Goal: Task Accomplishment & Management: Manage account settings

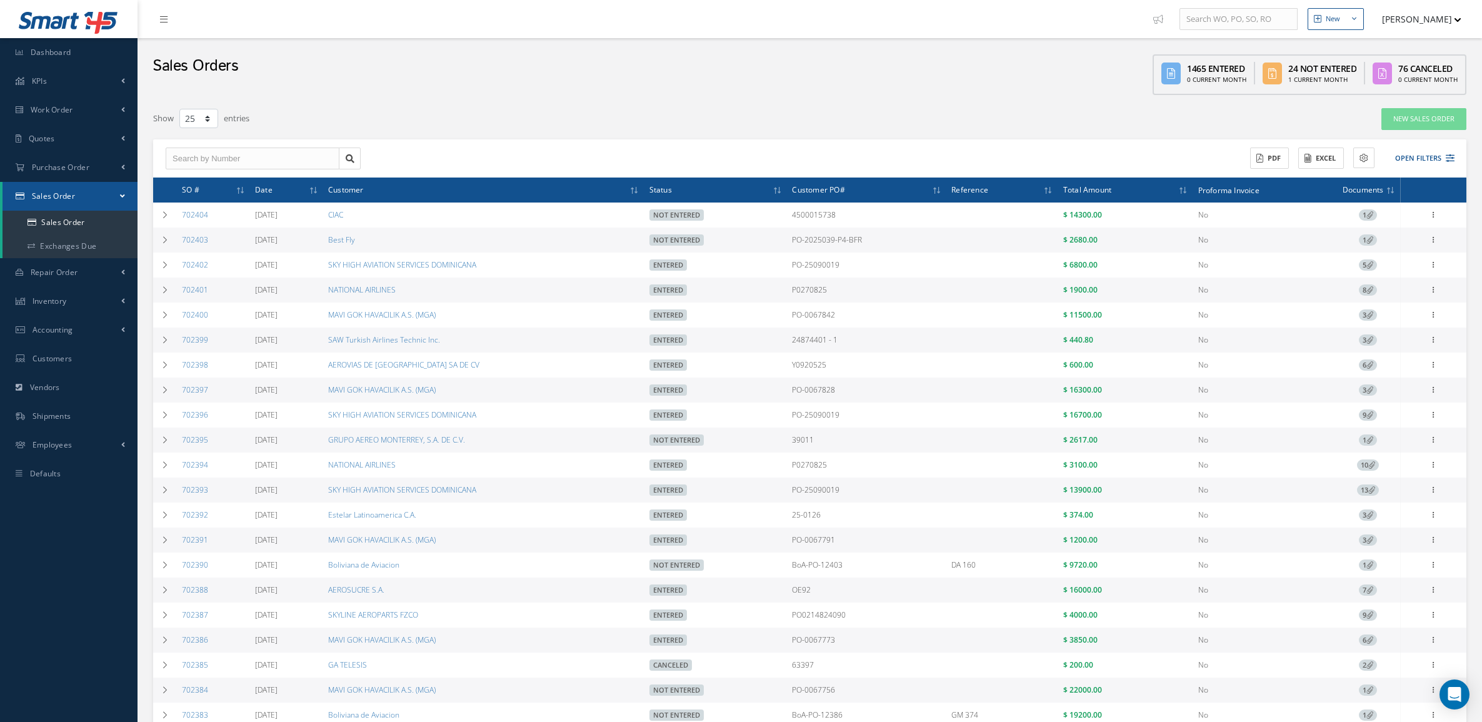
select select "25"
click at [1411, 151] on button "Open Filters" at bounding box center [1419, 158] width 71 height 21
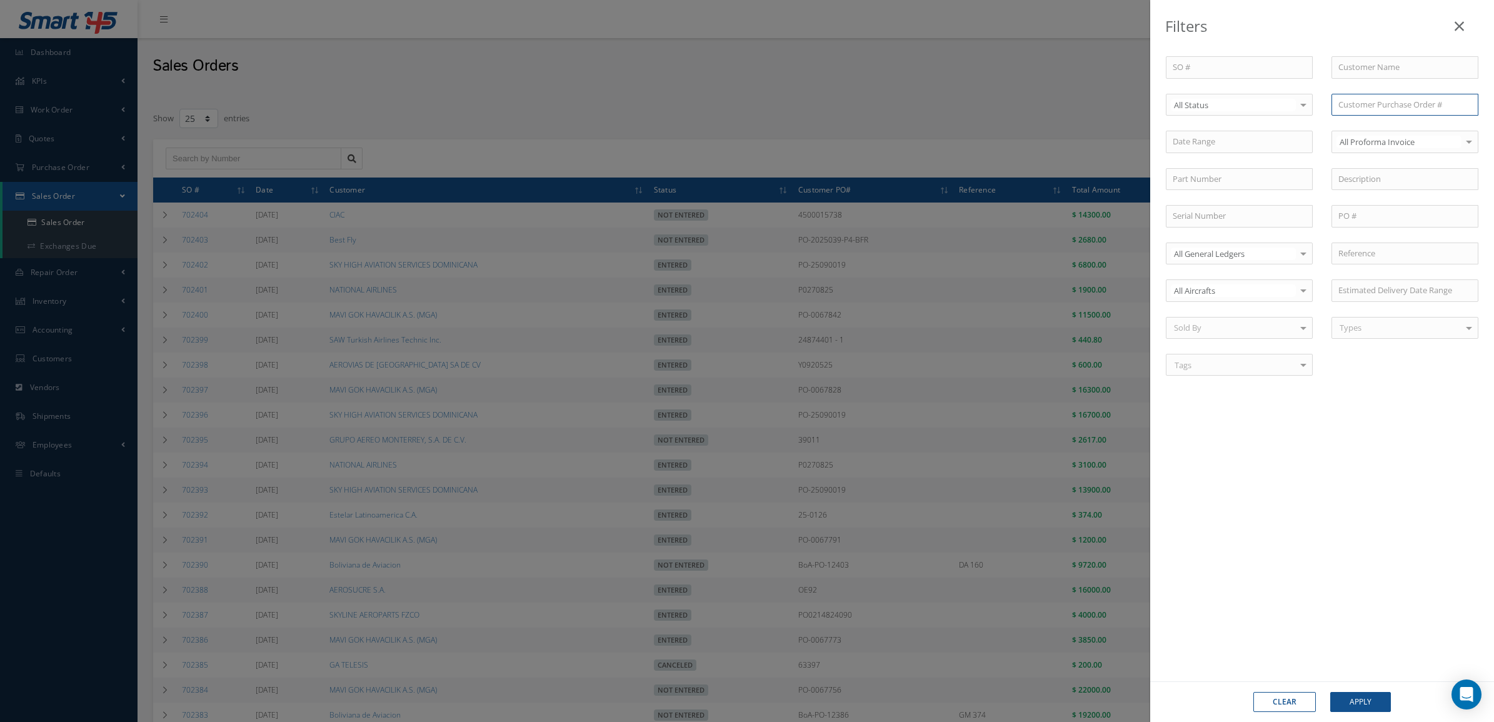
click at [1361, 106] on input "text" at bounding box center [1404, 105] width 147 height 22
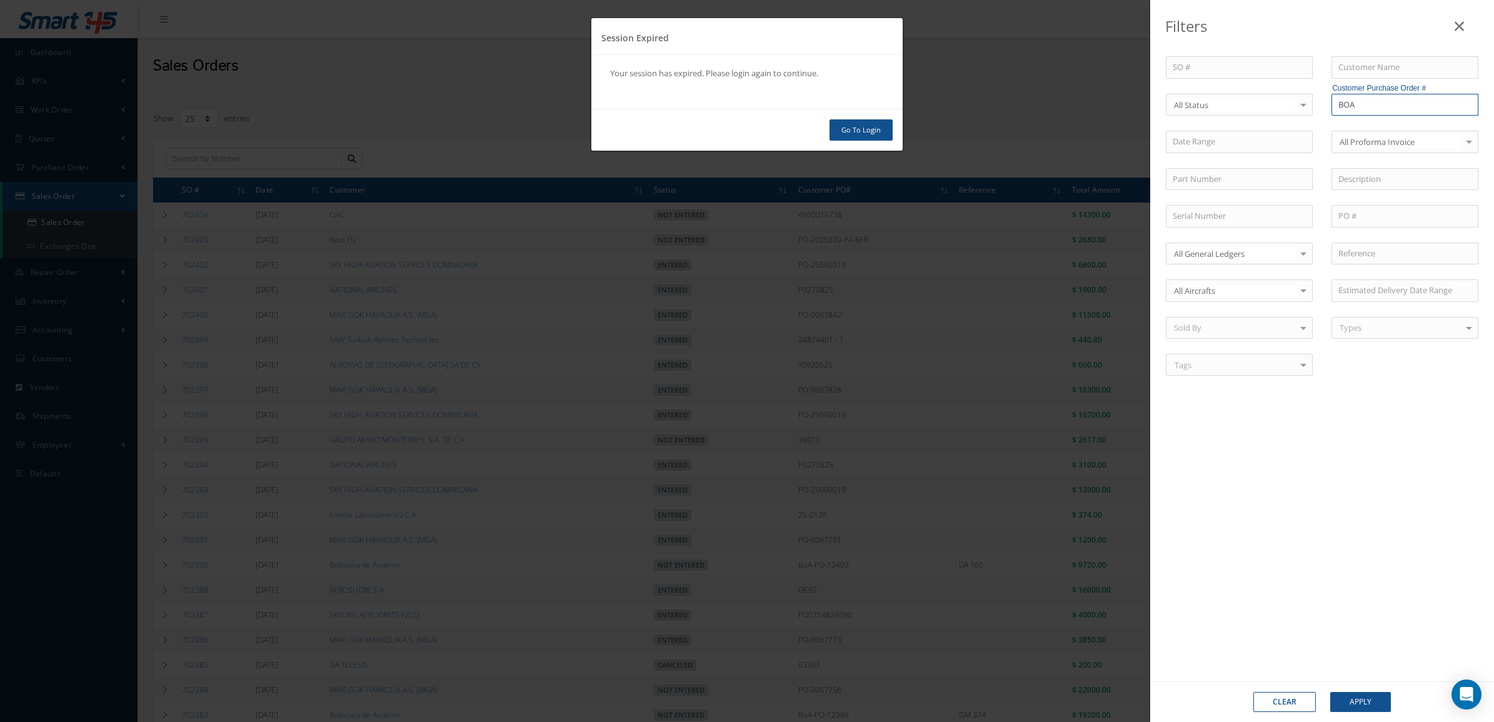
type input "BOA"
click at [849, 137] on link "Go To Login" at bounding box center [860, 130] width 63 height 22
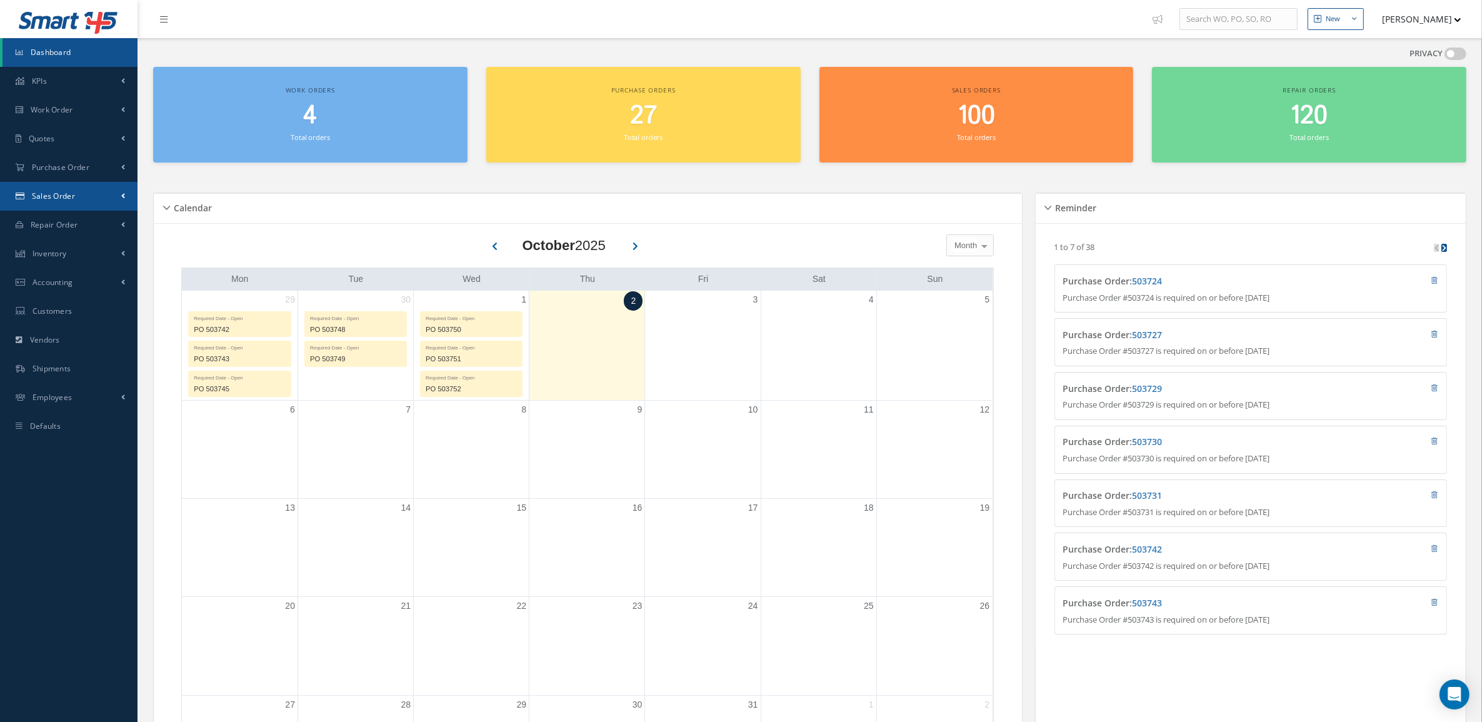
click at [67, 204] on link "Sales Order" at bounding box center [68, 196] width 137 height 29
click at [67, 222] on link "Sales Order" at bounding box center [69, 223] width 135 height 24
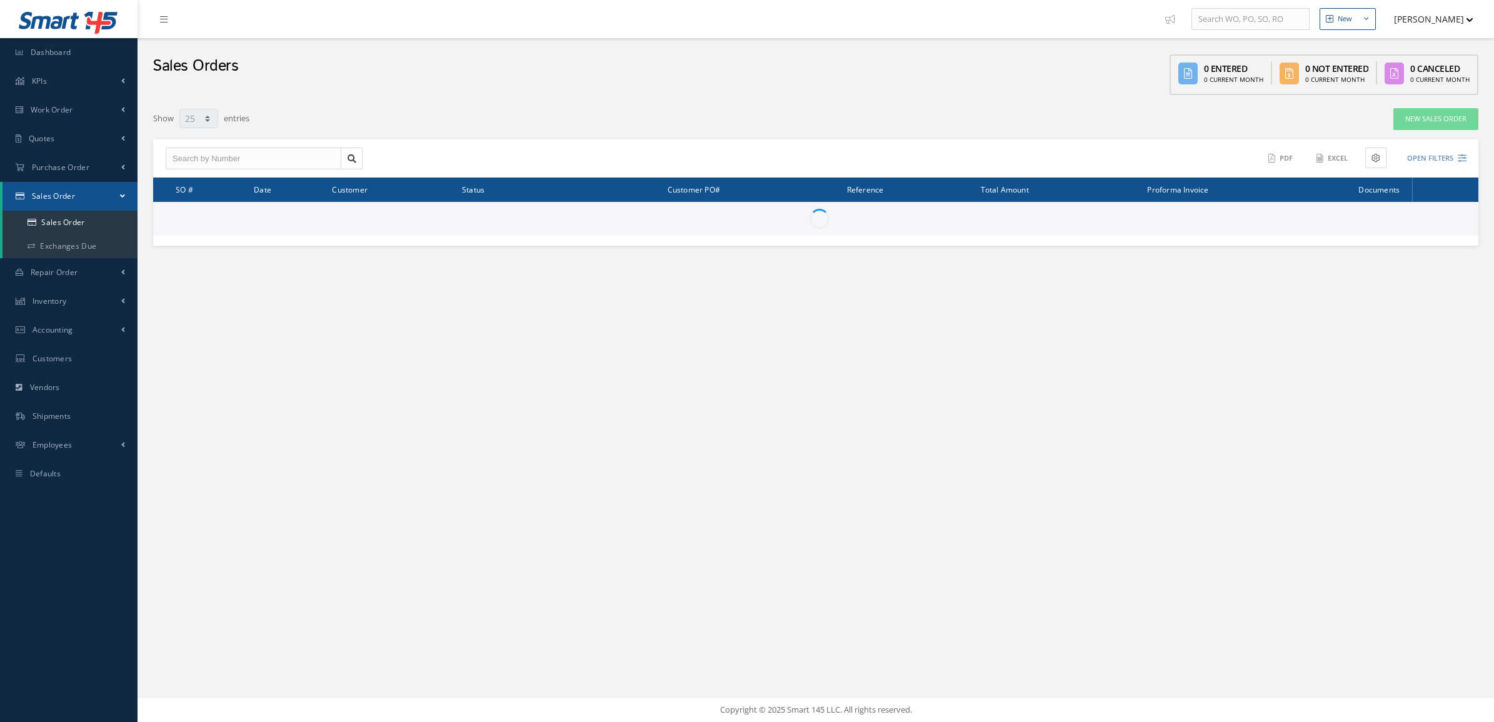
select select "25"
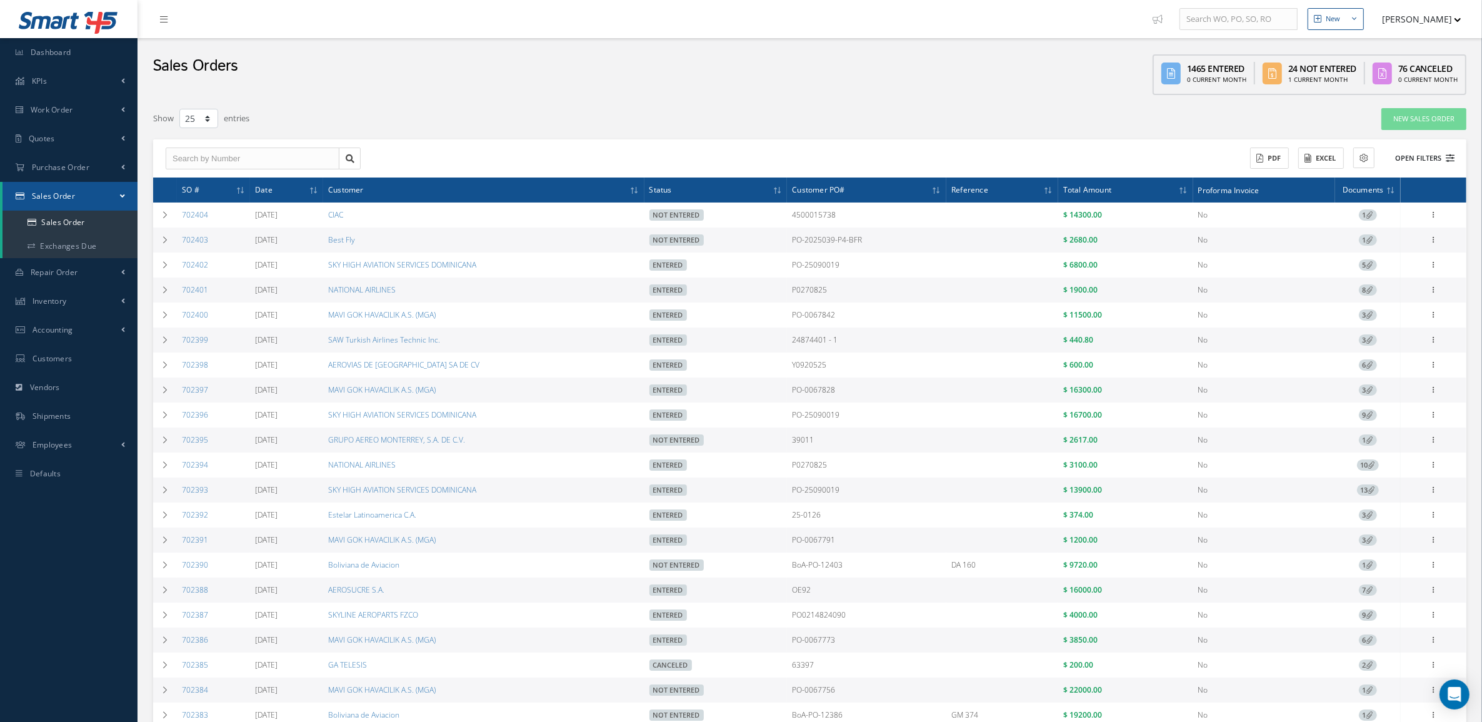
click at [1432, 161] on button "Open Filters" at bounding box center [1419, 158] width 71 height 21
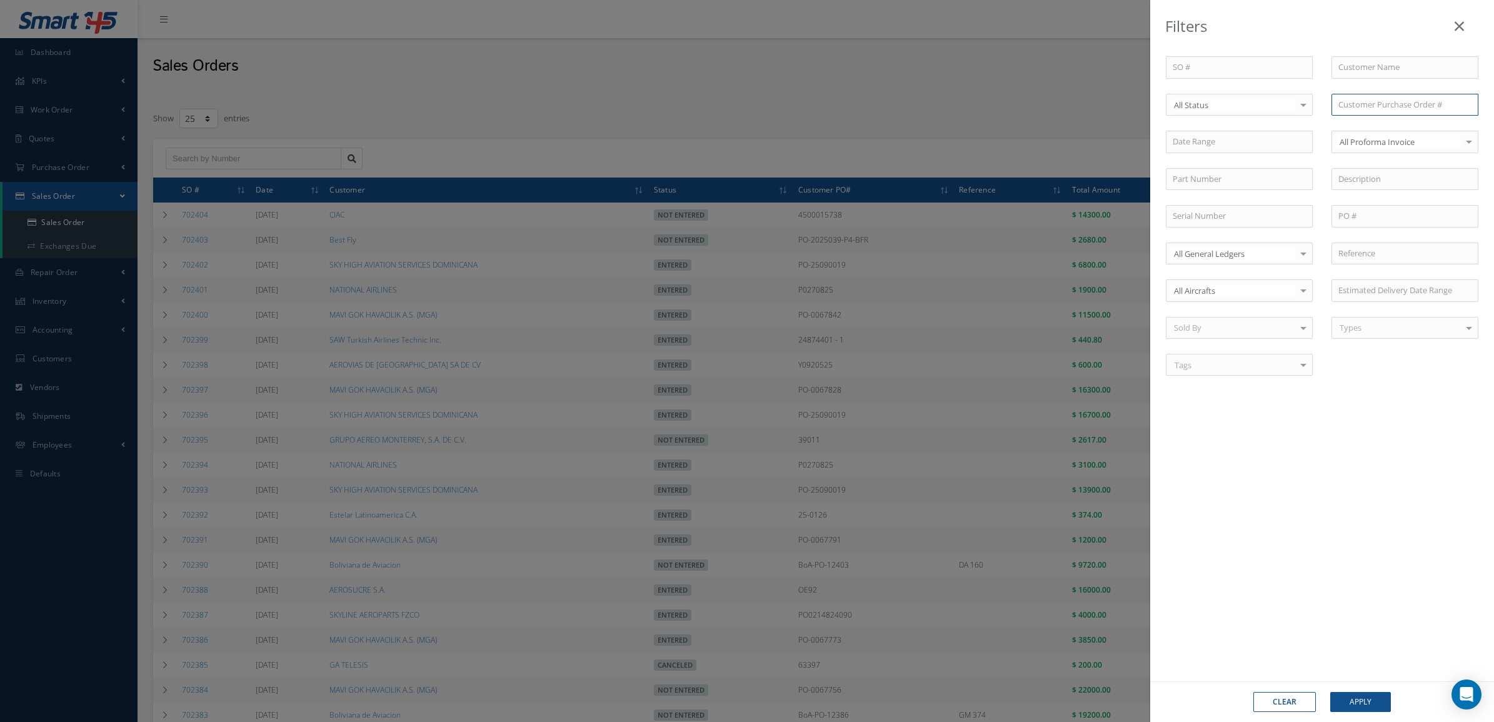
click at [1405, 111] on input "text" at bounding box center [1404, 105] width 147 height 22
click at [1410, 128] on div "BoA-PO-12282" at bounding box center [1404, 127] width 133 height 12
type input "BoA-PO-12282"
click at [1341, 703] on button "Apply" at bounding box center [1360, 702] width 61 height 20
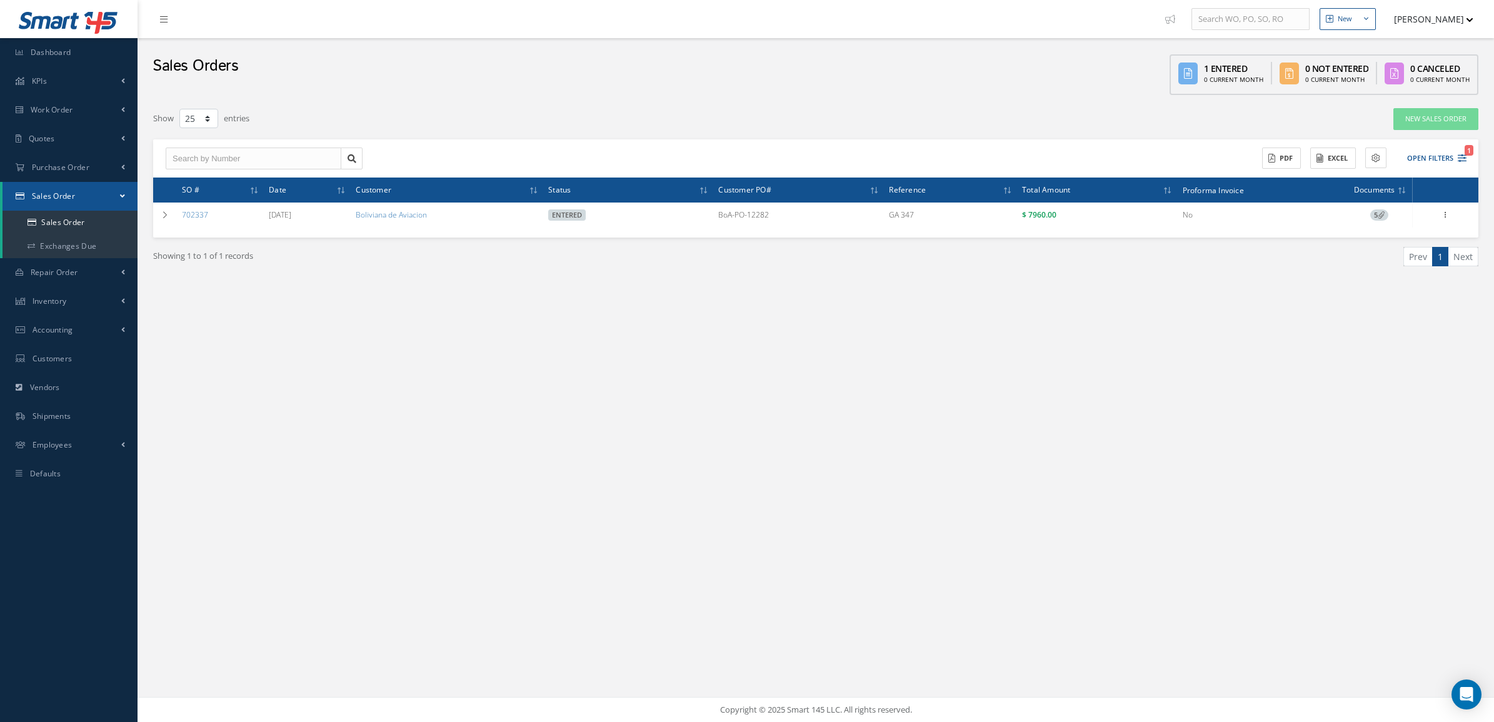
click at [152, 212] on div "Filters SO # Customer Name Select All Status All Status Entered Not Entered Par…" at bounding box center [816, 202] width 1344 height 191
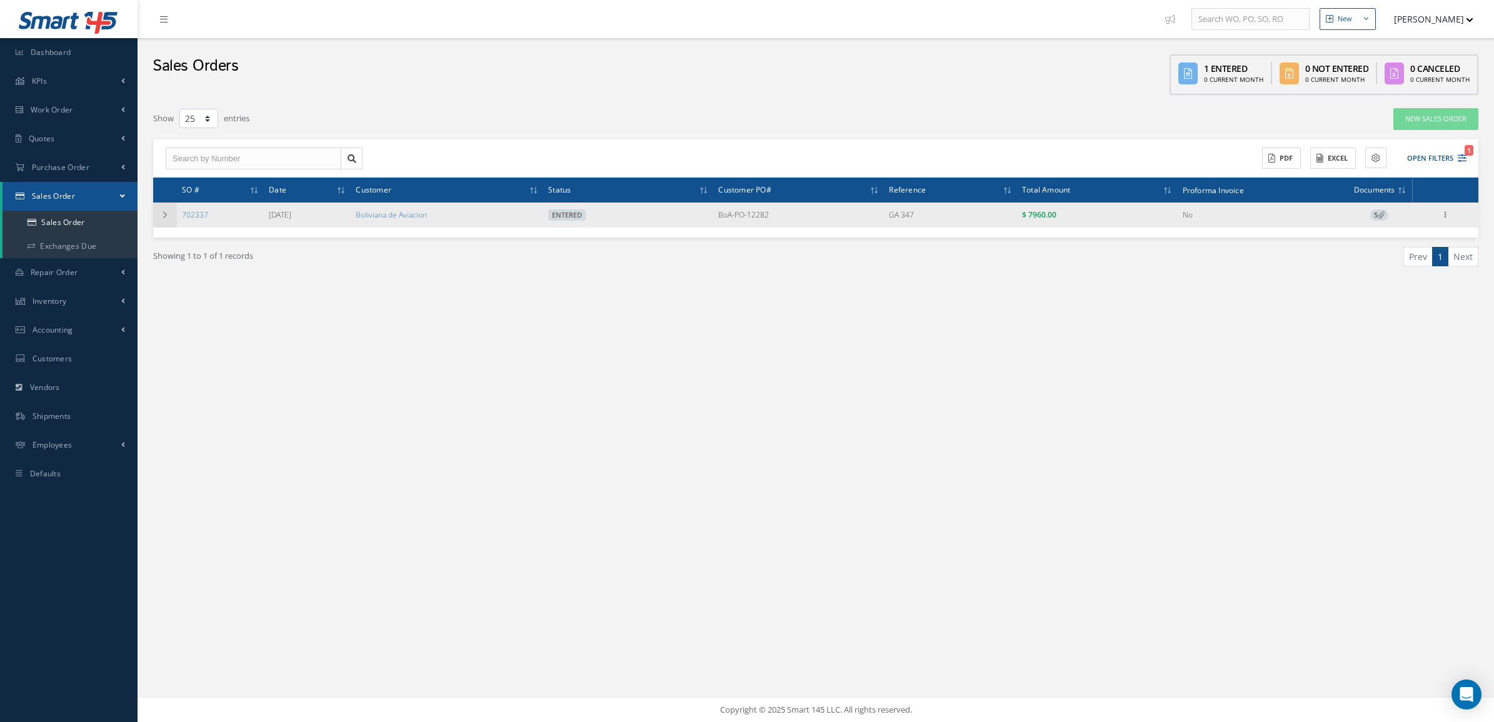
click at [155, 212] on td at bounding box center [165, 214] width 24 height 25
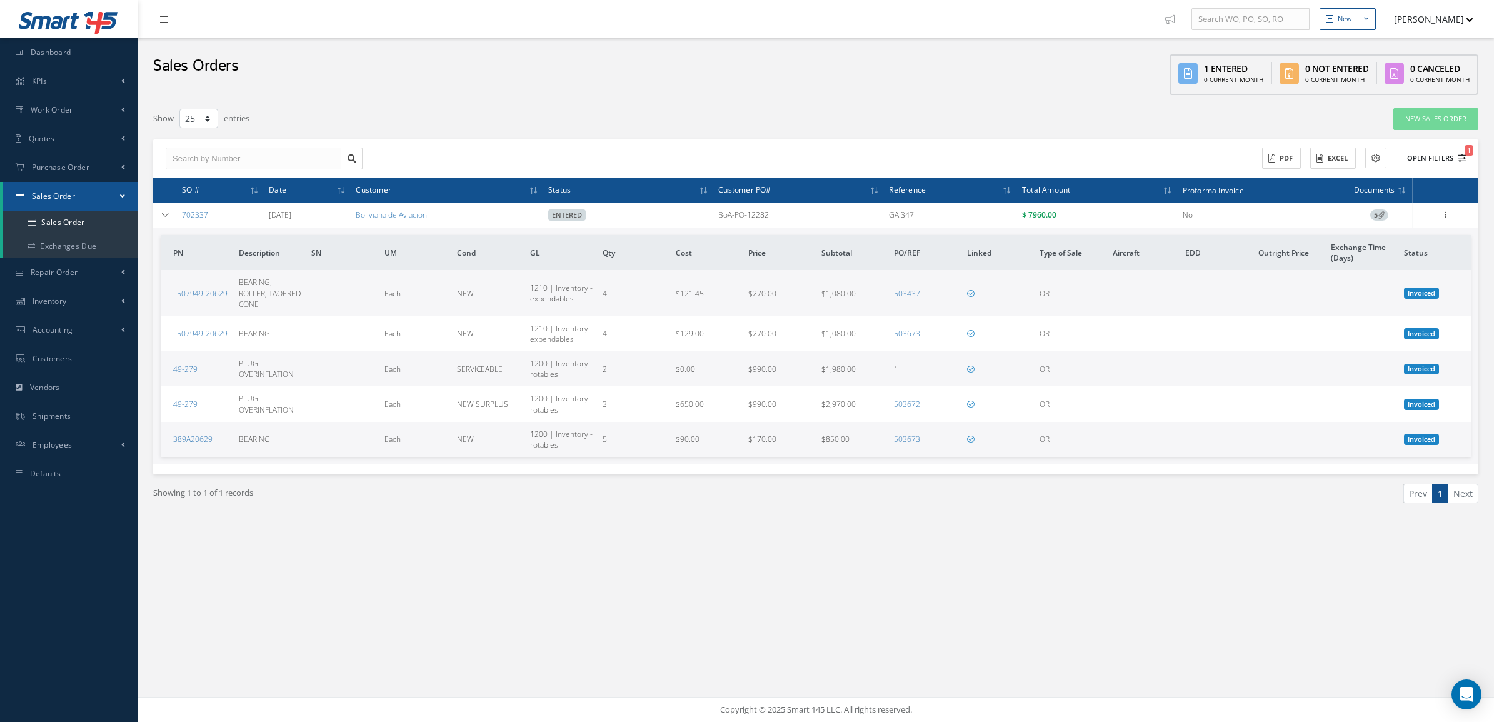
click at [1431, 156] on button "Open Filters 1" at bounding box center [1431, 158] width 71 height 21
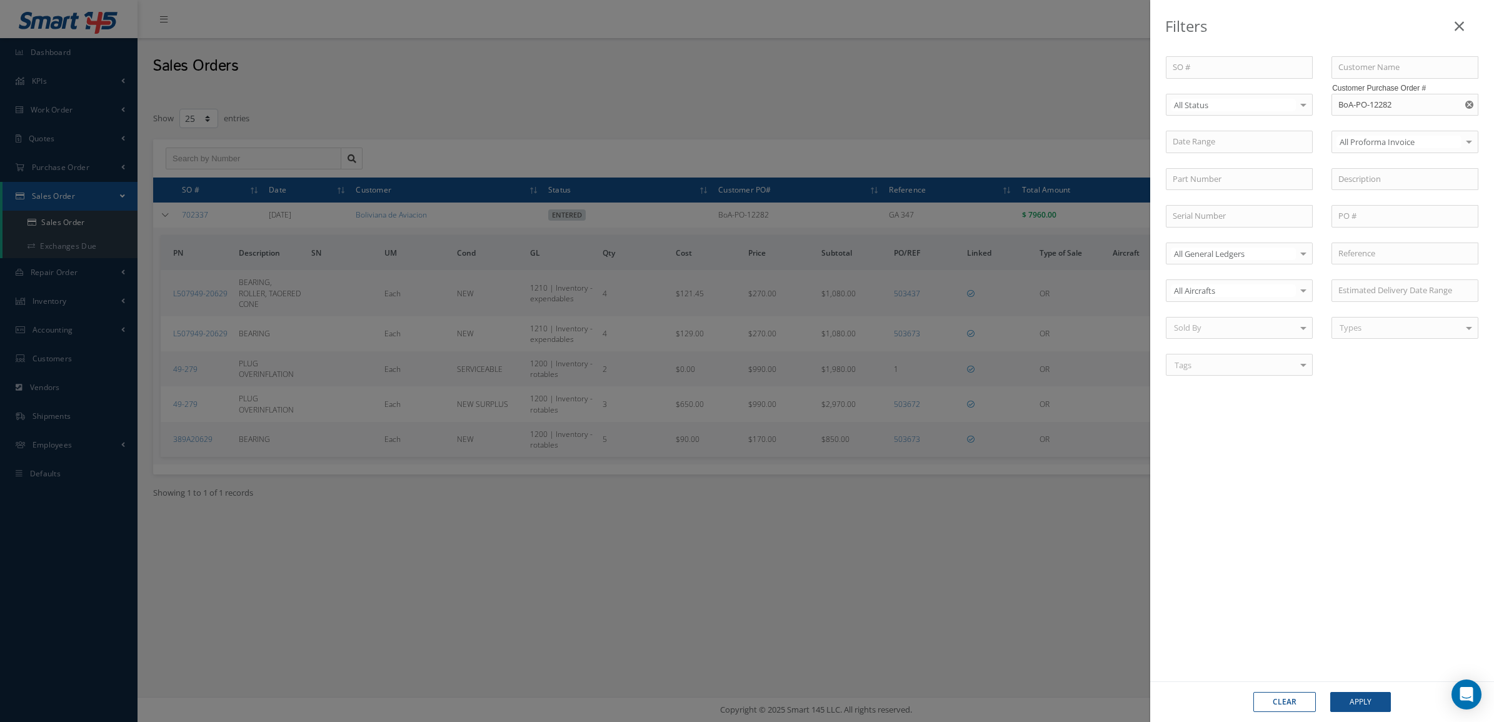
click at [1467, 109] on button "button" at bounding box center [1470, 105] width 16 height 22
click at [1385, 66] on input "text" at bounding box center [1404, 67] width 147 height 22
click at [1275, 97] on div "All Status" at bounding box center [1239, 105] width 147 height 22
click at [1229, 166] on span "Not Entered" at bounding box center [1239, 168] width 146 height 21
click at [1378, 694] on button "Apply" at bounding box center [1360, 702] width 61 height 20
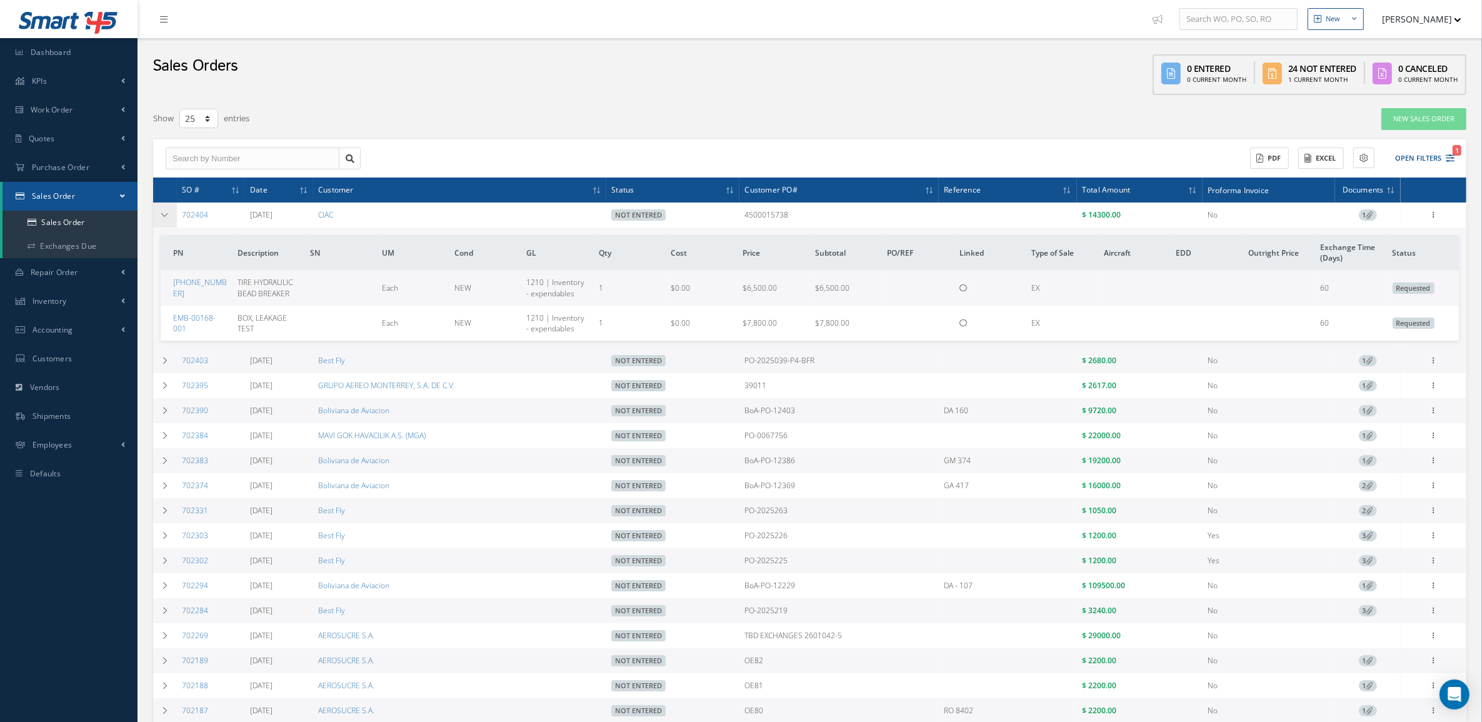
click at [172, 207] on td at bounding box center [165, 214] width 24 height 25
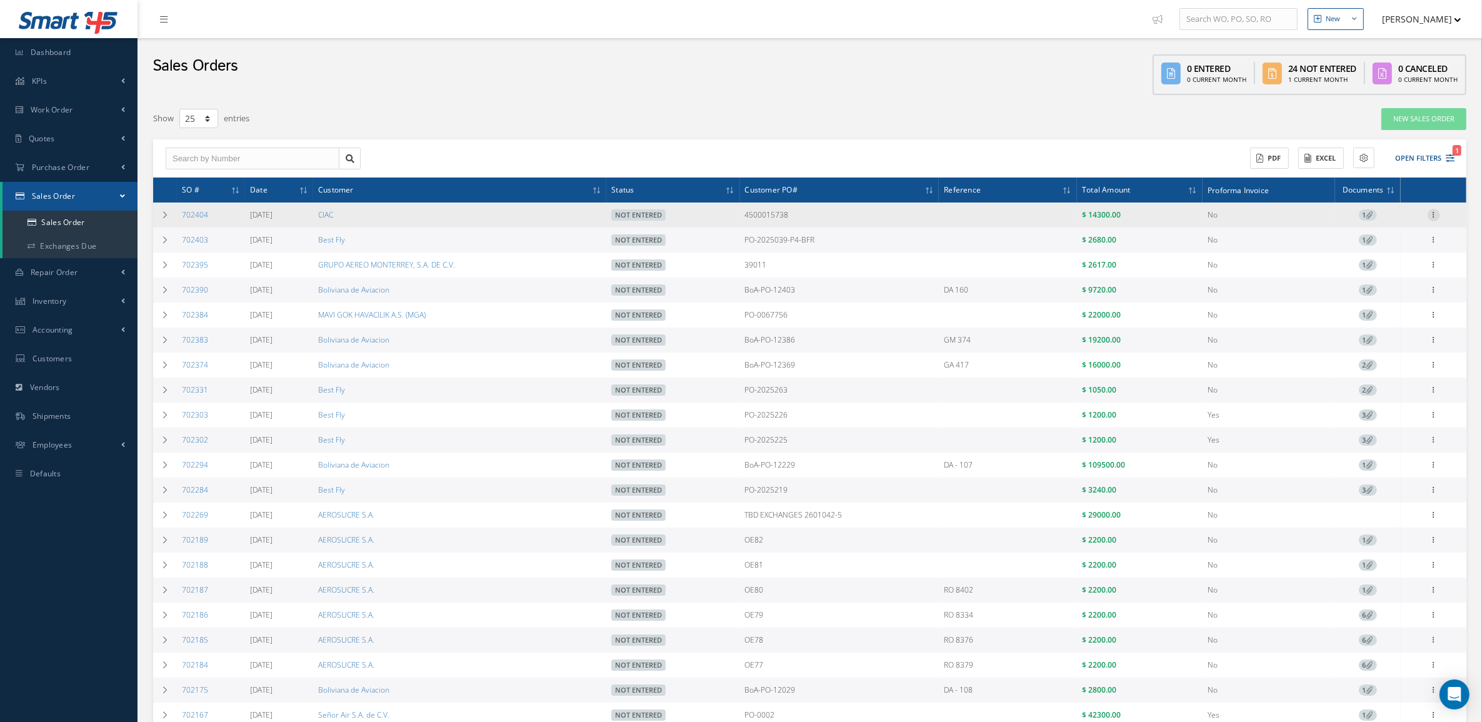
click at [1431, 214] on icon at bounding box center [1433, 214] width 12 height 10
click at [1399, 237] on link "Edit" at bounding box center [1376, 239] width 99 height 16
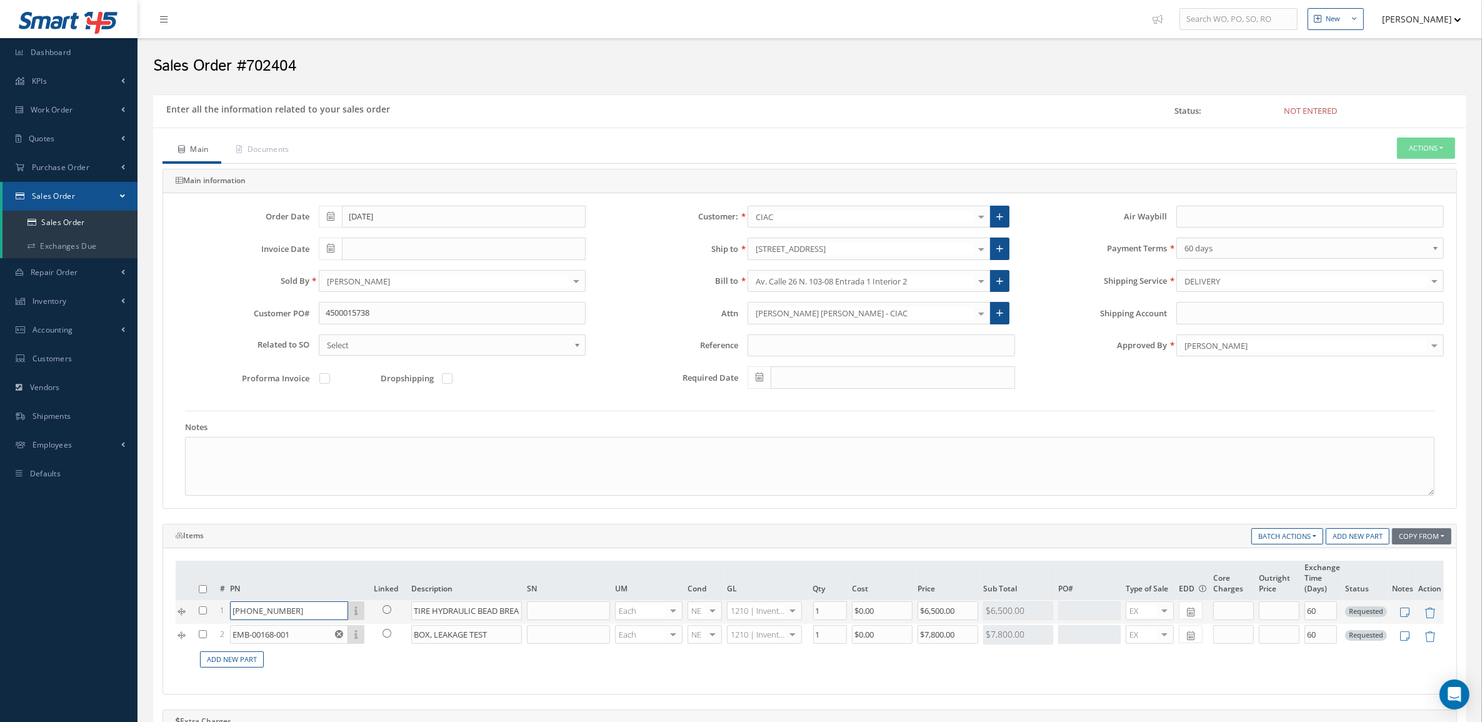
click at [297, 616] on input "[PHONE_NUMBER]" at bounding box center [289, 610] width 118 height 19
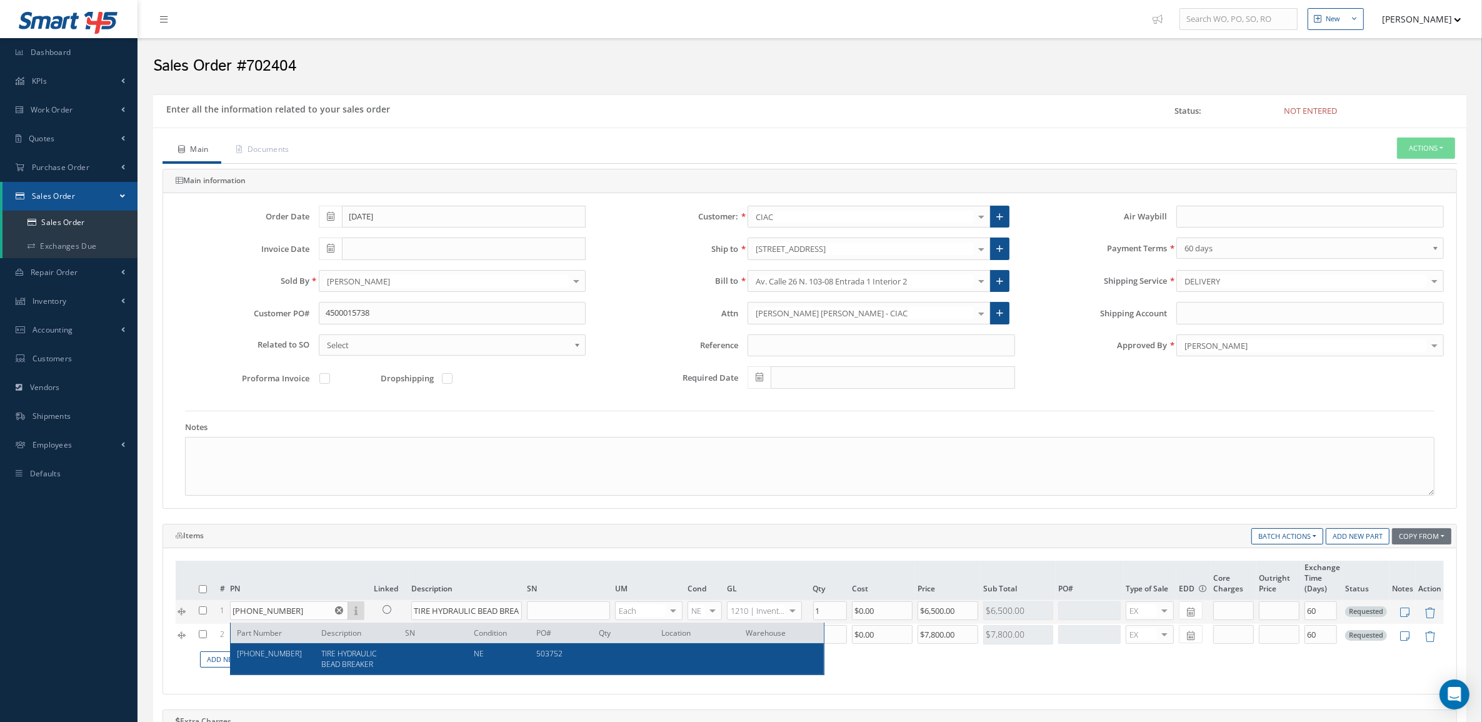
click at [322, 673] on div "14-6801-0120 TIRE HYDRAULIC BEAD BREAKER NE 503752" at bounding box center [527, 658] width 593 height 31
type input "14-6801-0120"
type input "$5,474.7"
type input "0.00"
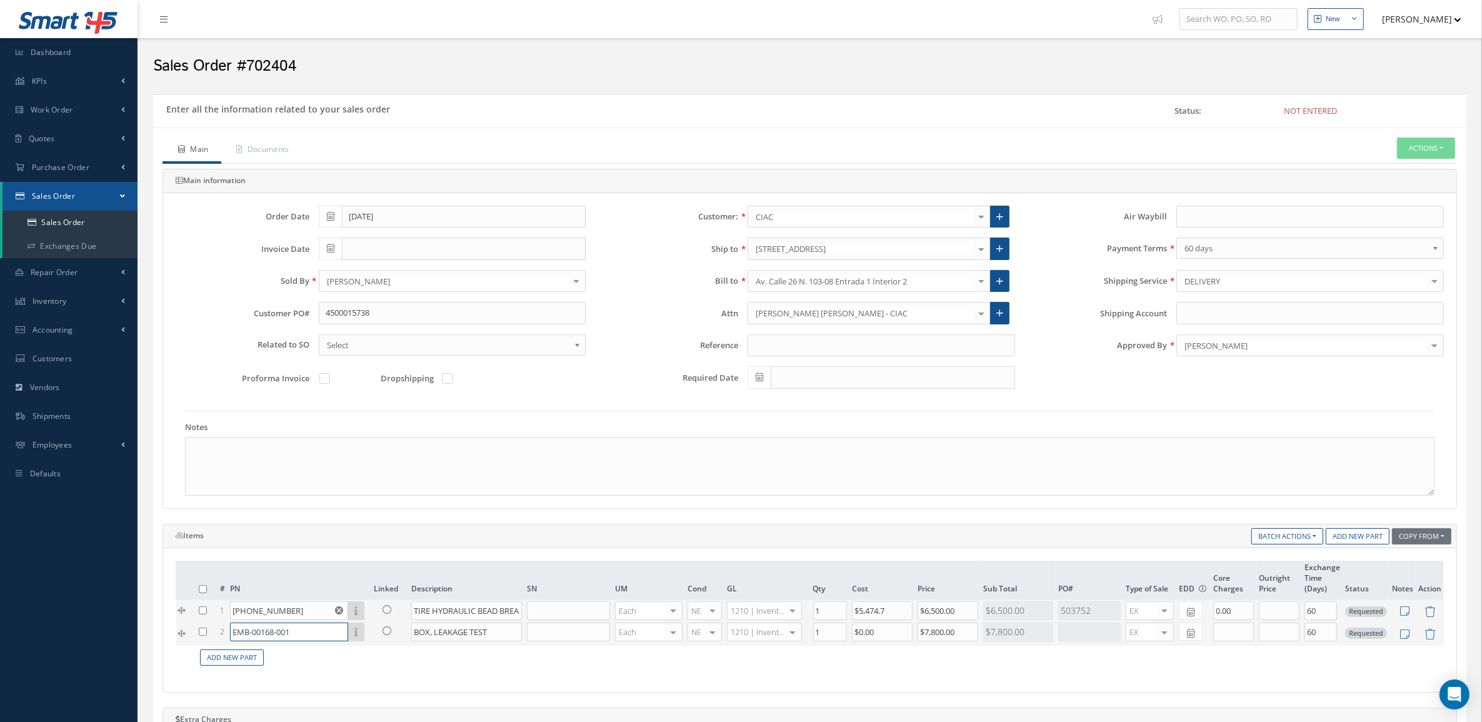
click at [309, 636] on input "EMB-00168-001" at bounding box center [289, 631] width 118 height 19
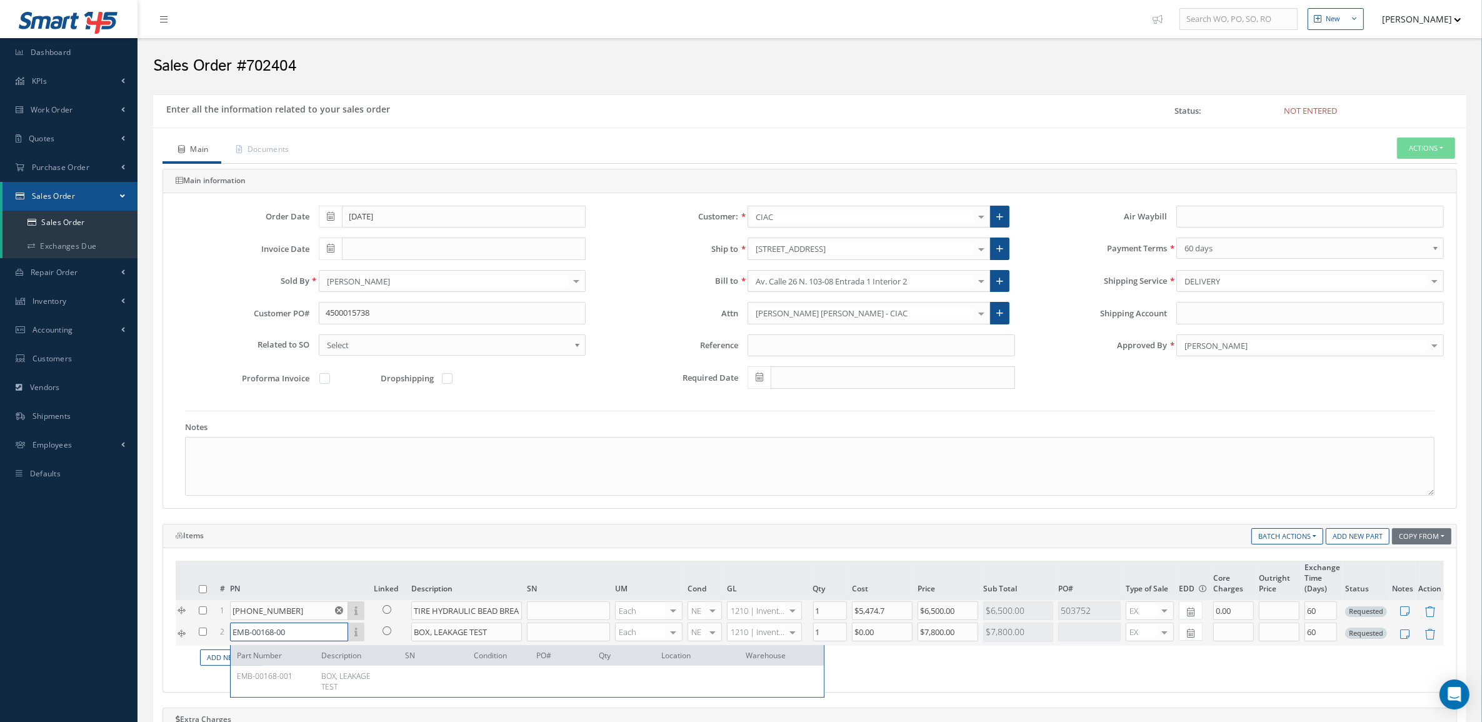
type input "EMB-00168-001"
click at [485, 522] on div "Main information Order Date 10/01/2025 Customer: CIAC MABA AERO LLC 21 AIR ABR …" at bounding box center [809, 567] width 1294 height 796
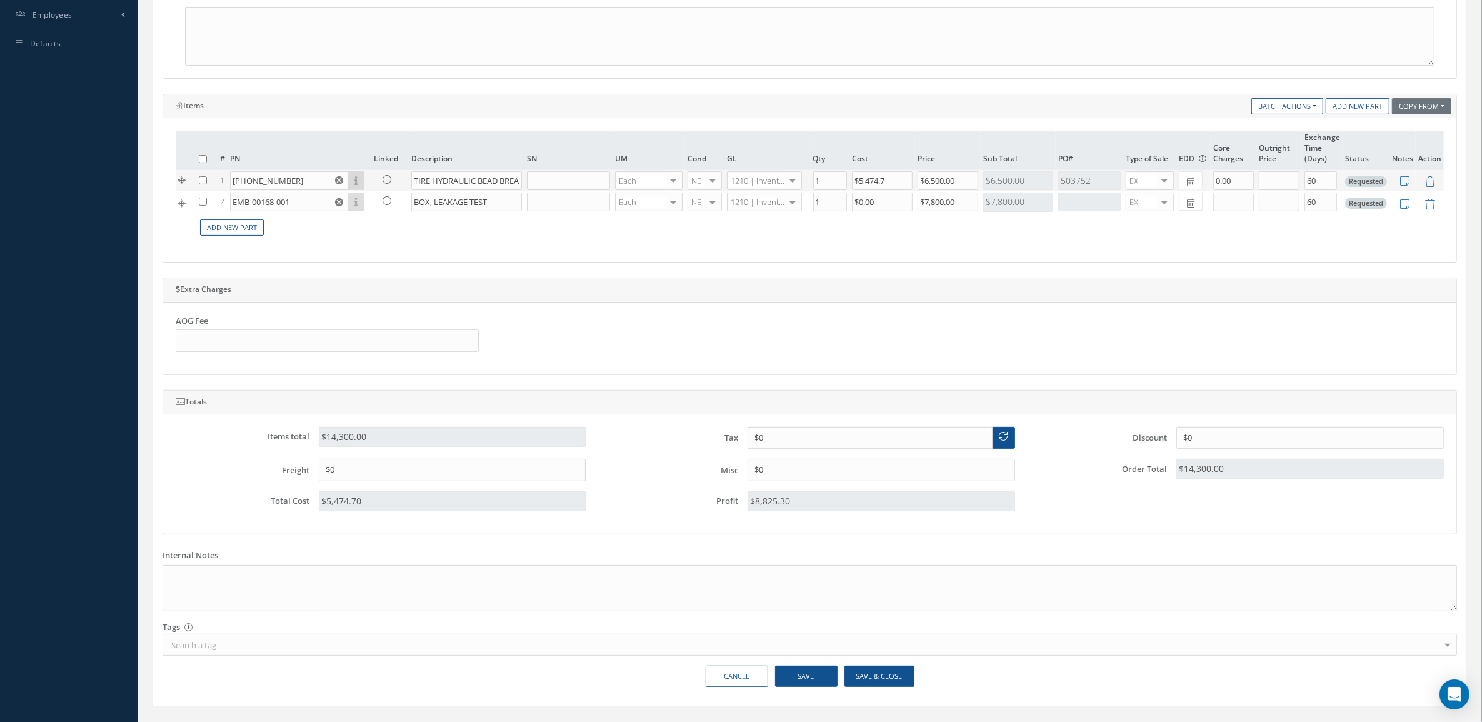
scroll to position [461, 0]
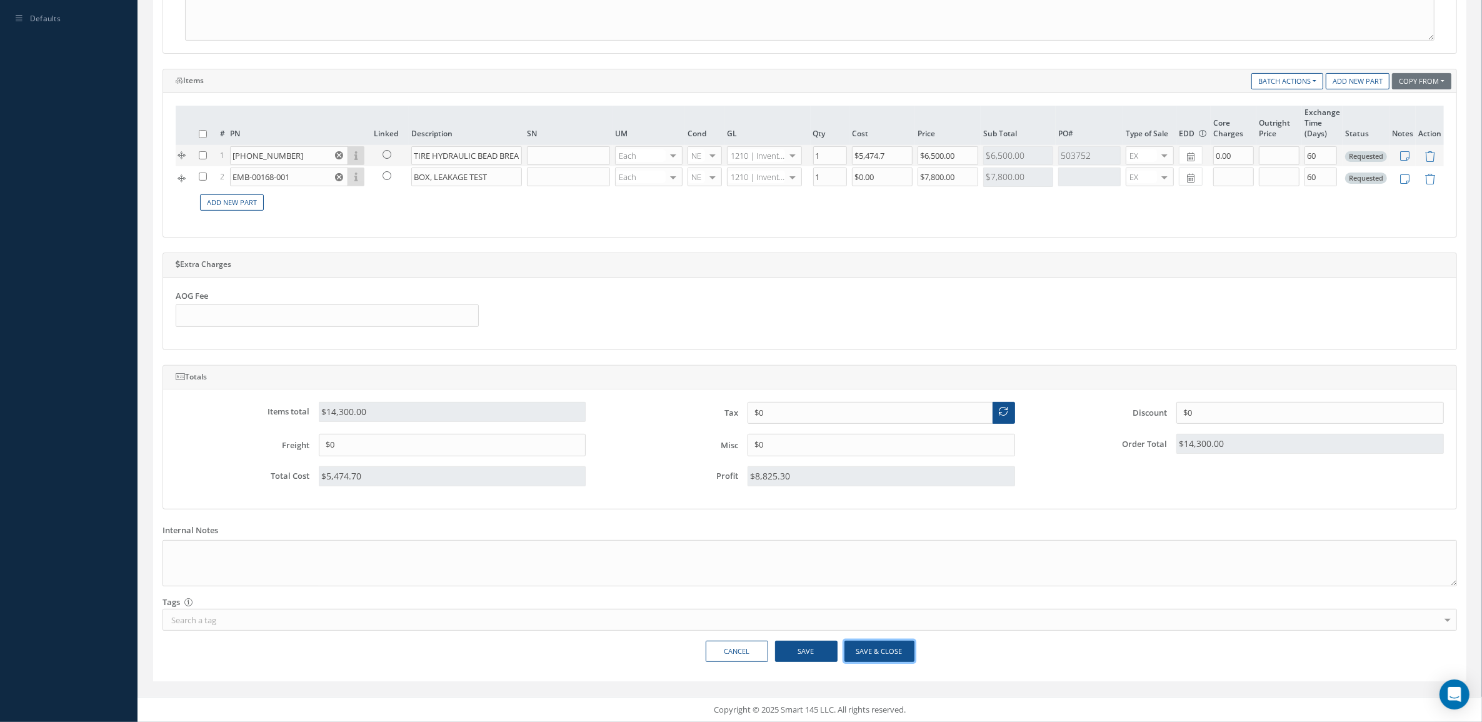
click at [859, 655] on button "Save & Close" at bounding box center [879, 652] width 70 height 22
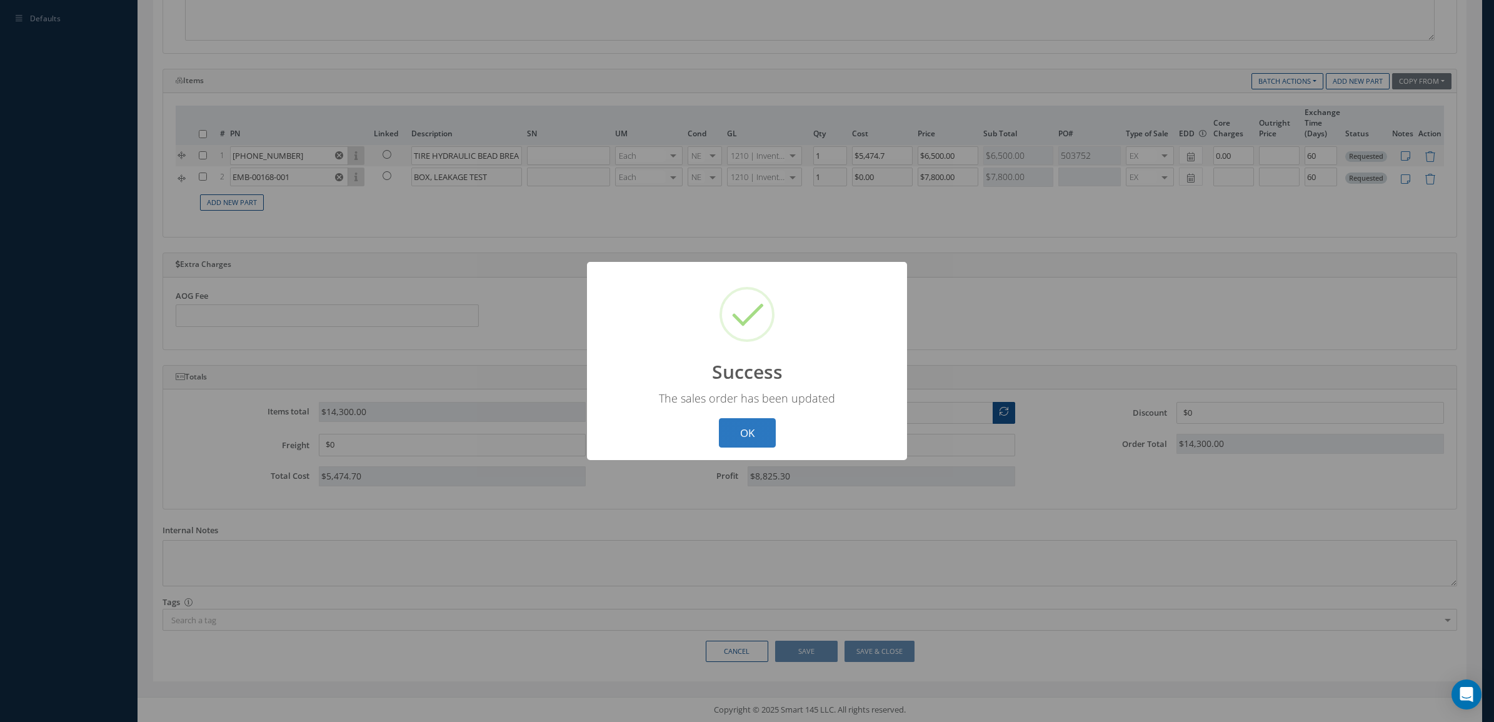
click at [723, 444] on button "OK" at bounding box center [747, 432] width 57 height 29
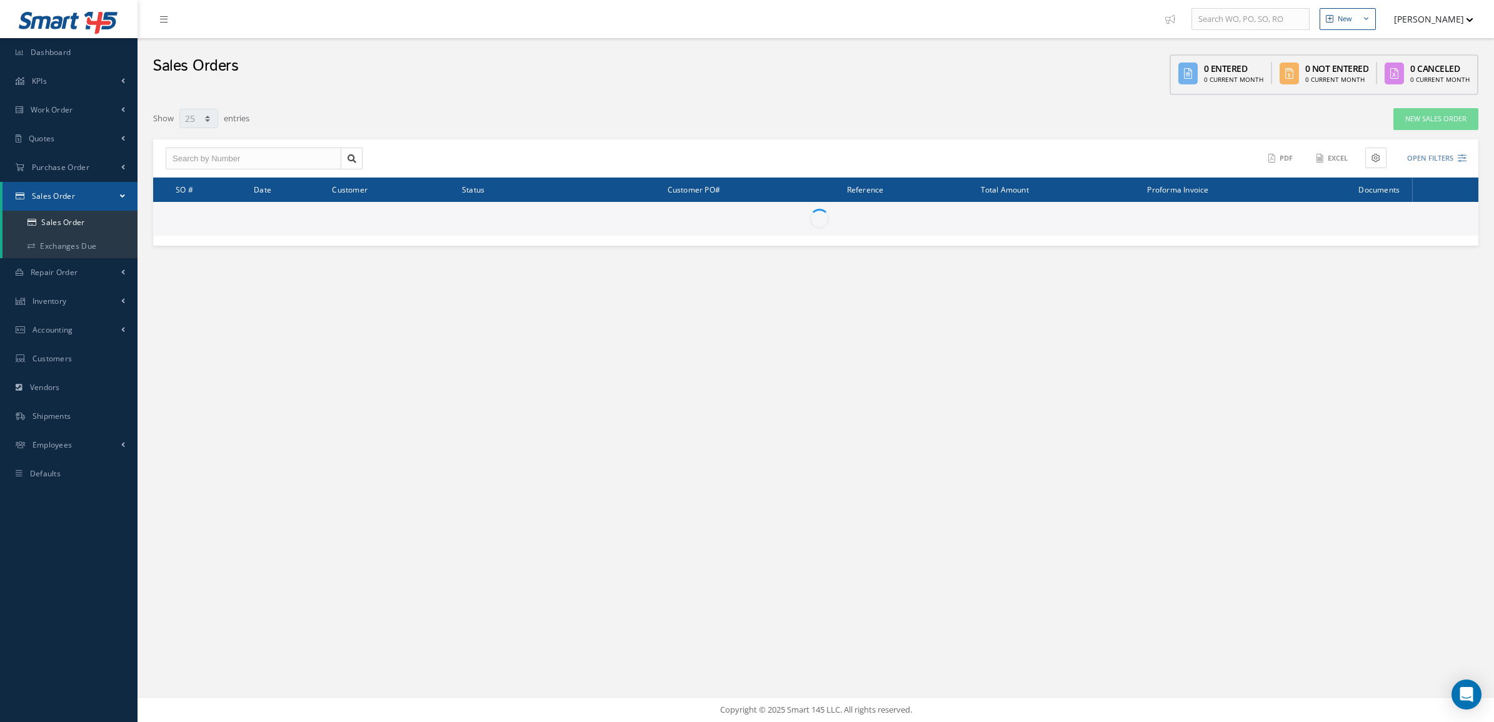
select select "25"
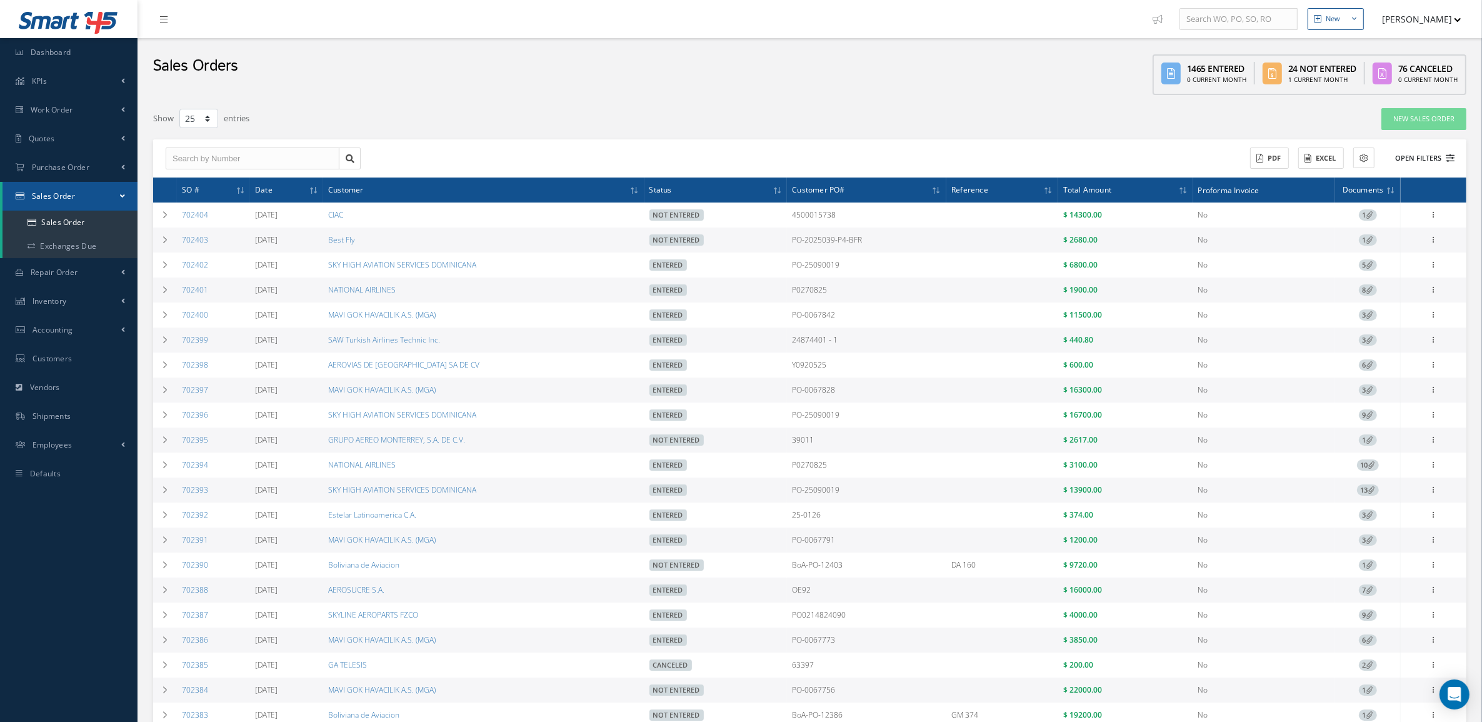
click at [1417, 160] on button "Open Filters" at bounding box center [1419, 158] width 71 height 21
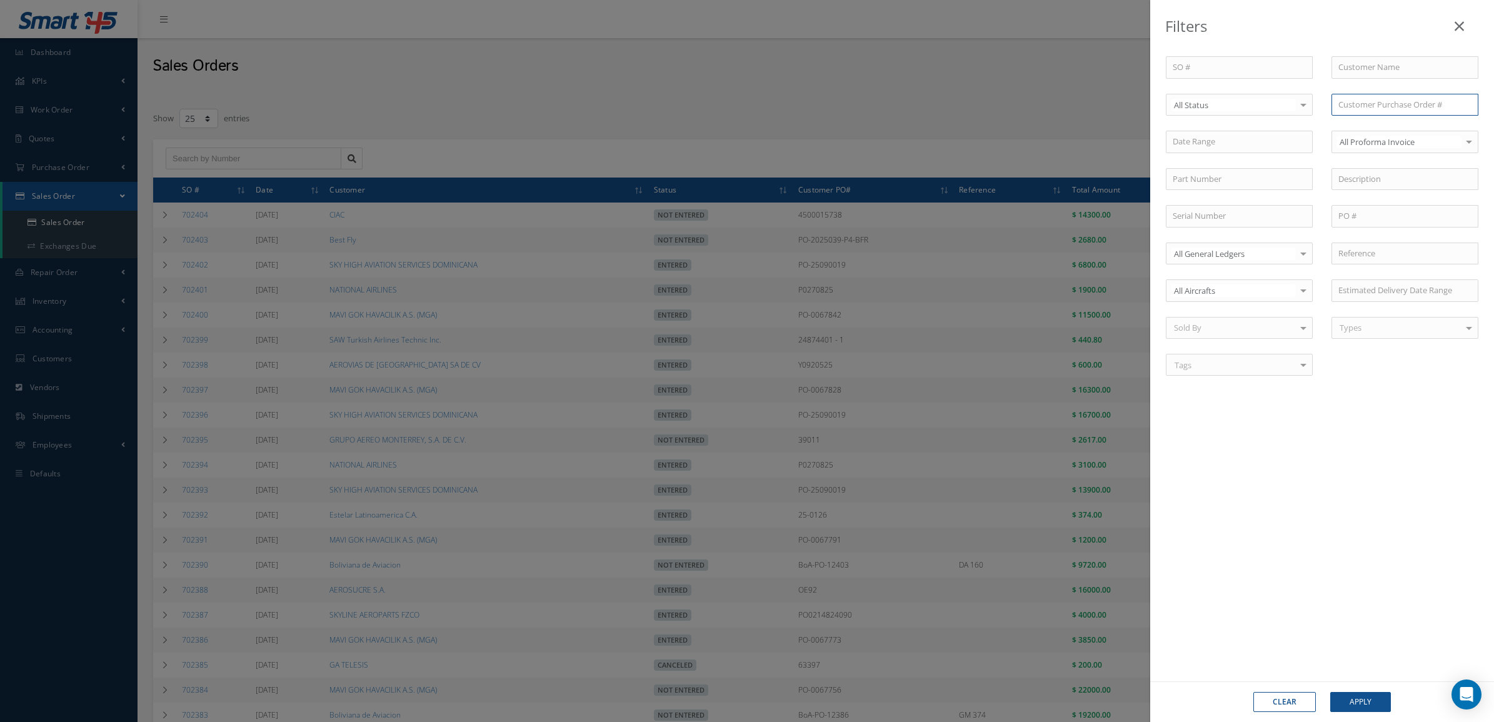
click at [1362, 101] on input "text" at bounding box center [1404, 105] width 147 height 22
click at [1366, 104] on input "boa-po12282" at bounding box center [1404, 105] width 147 height 22
click at [1399, 116] on div "BoA-PO-12282" at bounding box center [1405, 127] width 146 height 22
type input "BoA-PO-12282"
click at [1372, 709] on button "Apply" at bounding box center [1360, 702] width 61 height 20
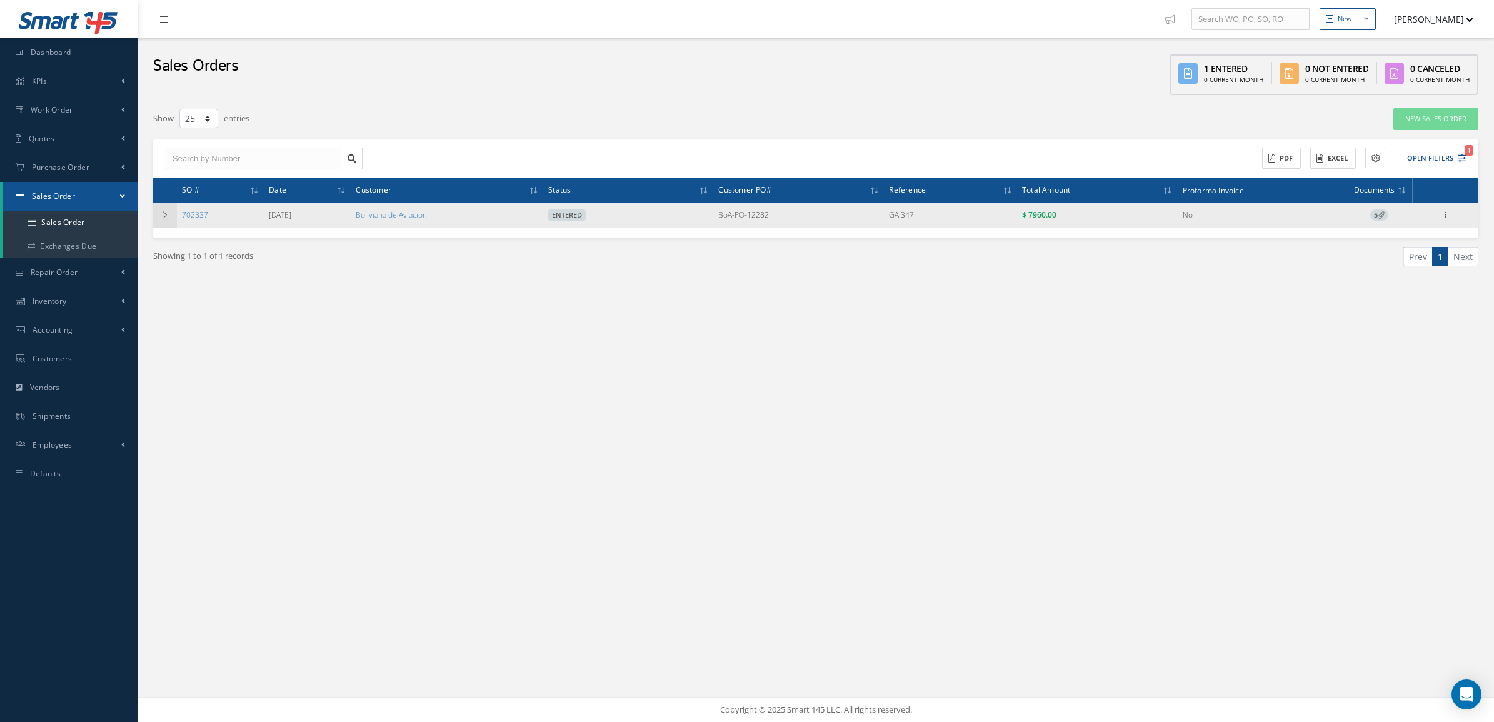
click at [166, 217] on icon at bounding box center [165, 214] width 9 height 7
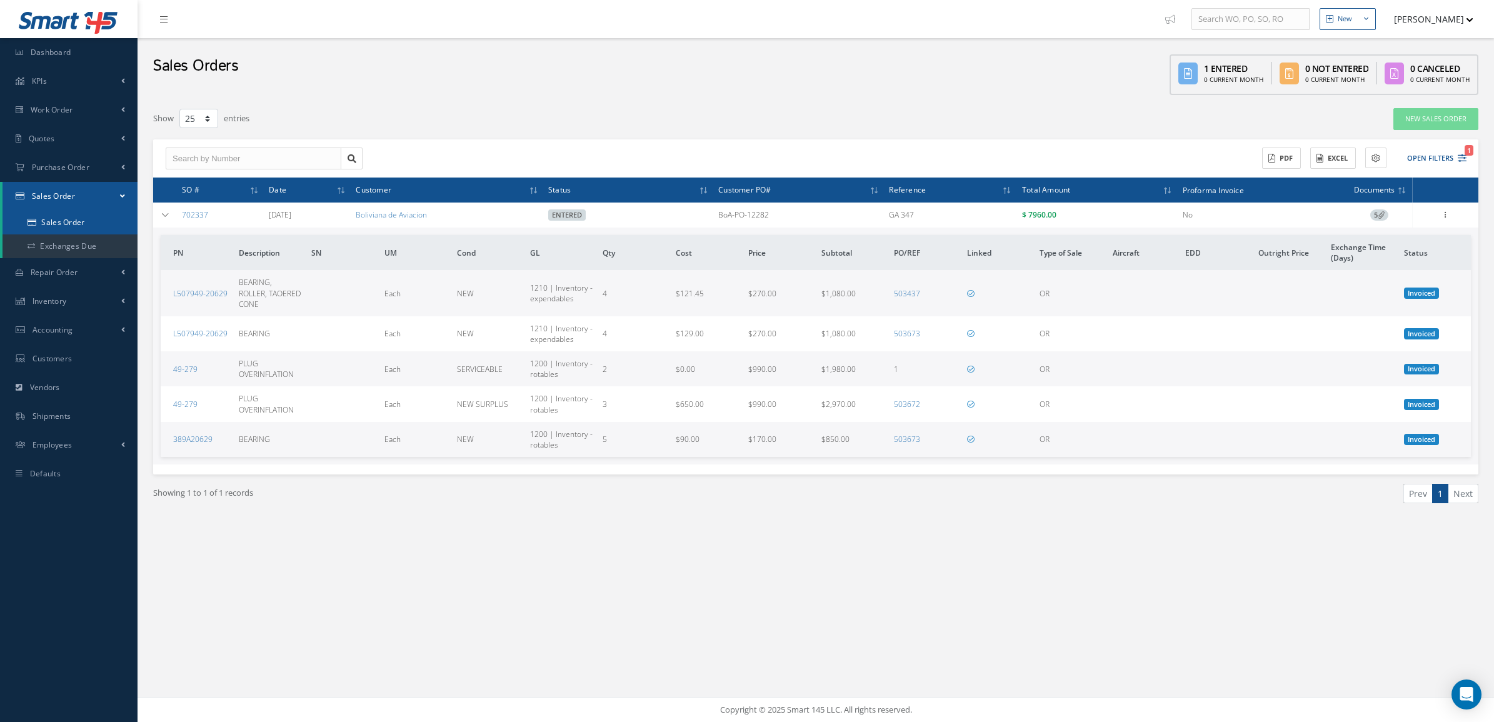
click at [82, 225] on link "Sales Order" at bounding box center [69, 223] width 135 height 24
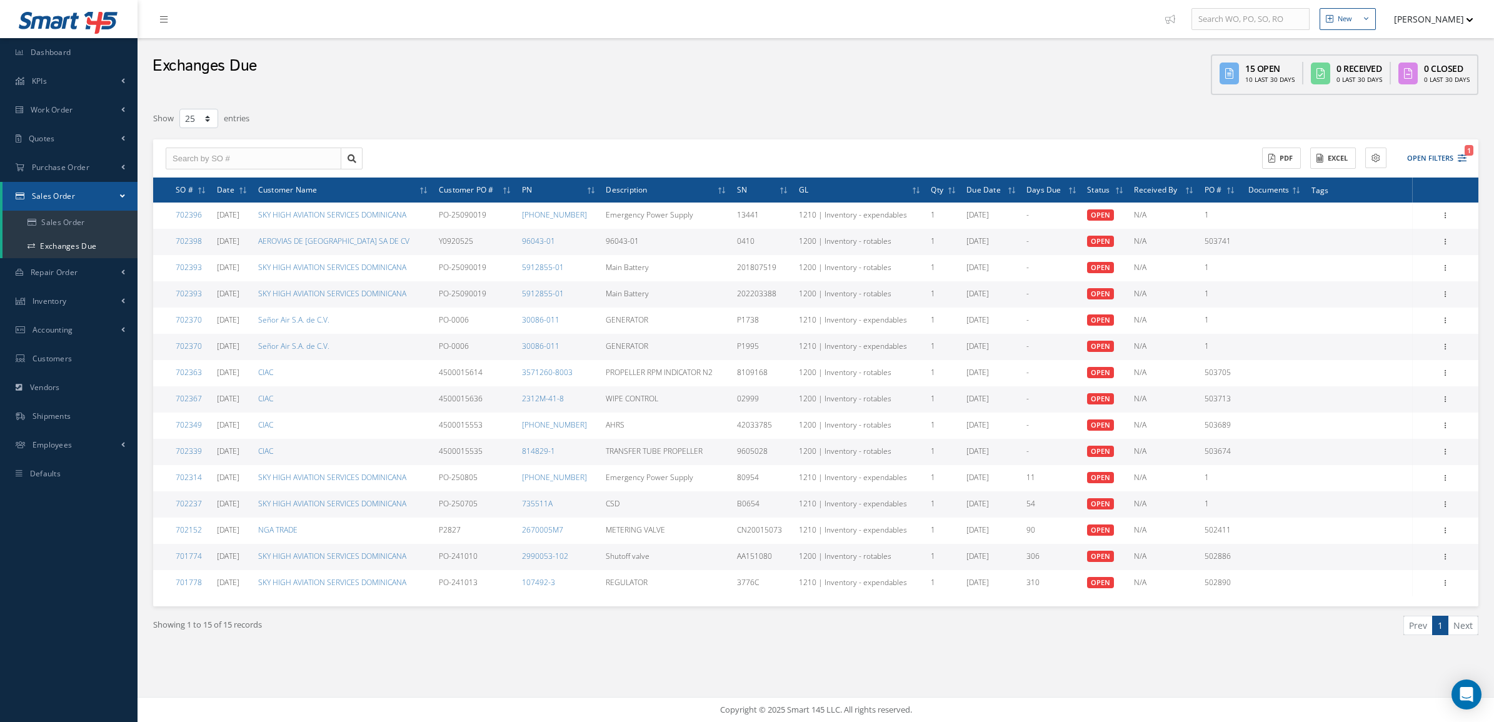
select select "25"
click at [35, 176] on link "Purchase Order" at bounding box center [68, 167] width 137 height 29
click at [39, 186] on a=1&status_id=2&status_id=3&status_id=5&collapsedFilters"] "Purchase Orders" at bounding box center [69, 194] width 135 height 24
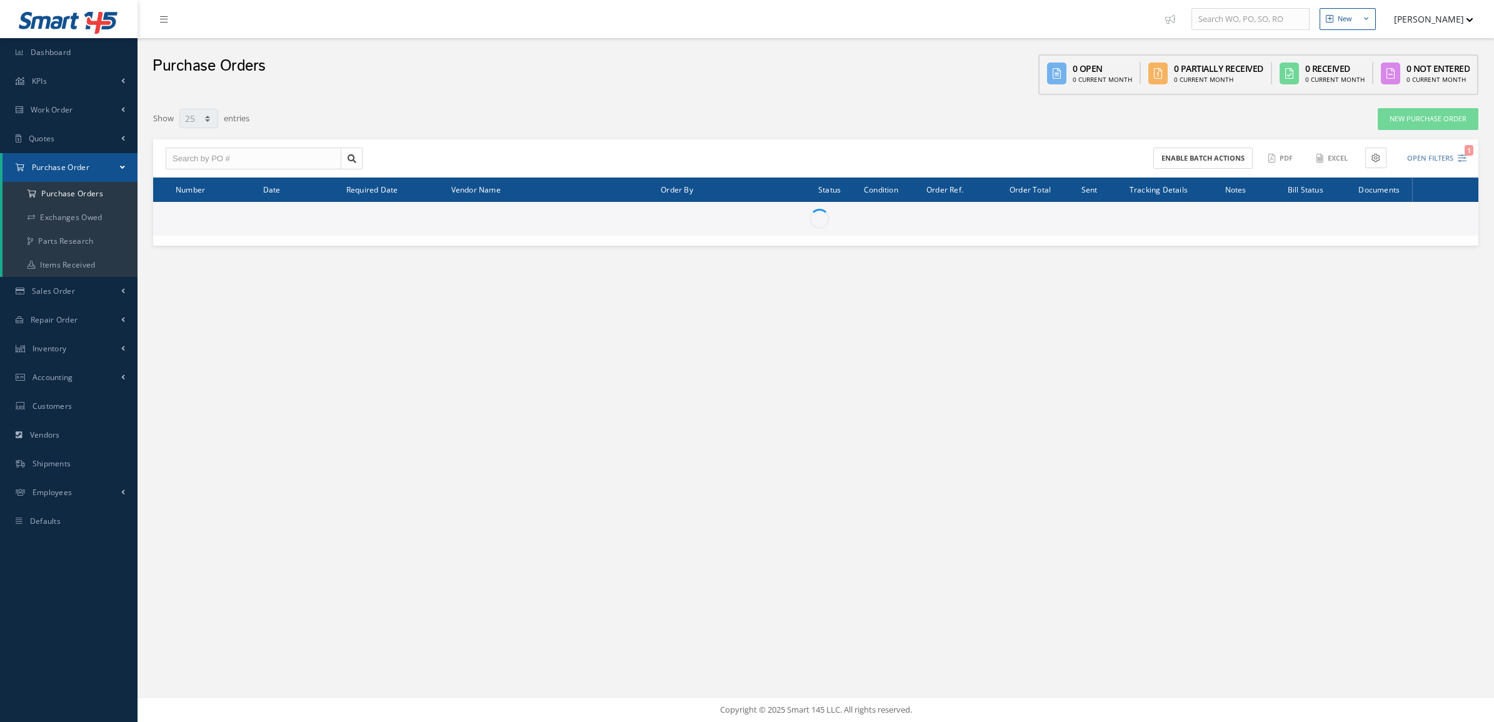
select select "25"
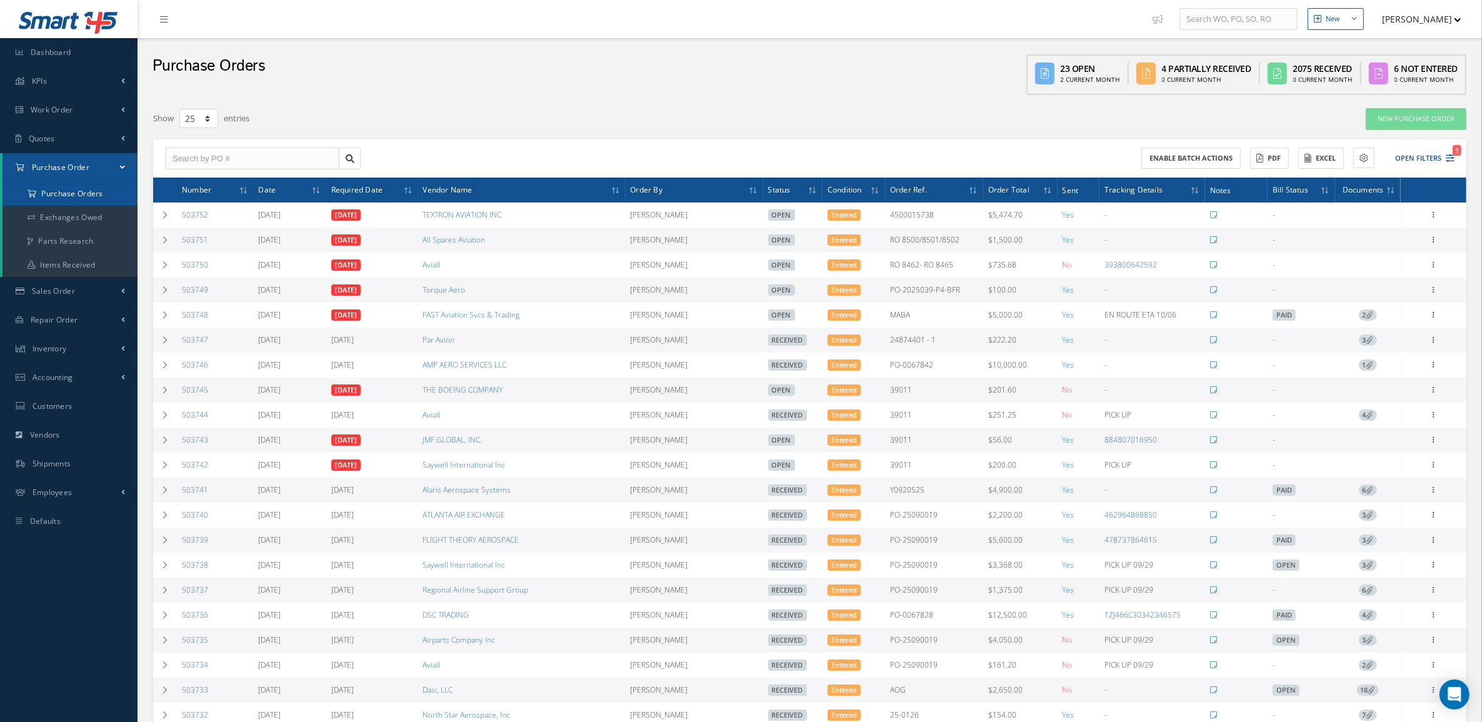
click at [51, 192] on a=1&status_id=2&status_id=3&status_id=5&collapsedFilters"] "Purchase Orders" at bounding box center [69, 194] width 135 height 24
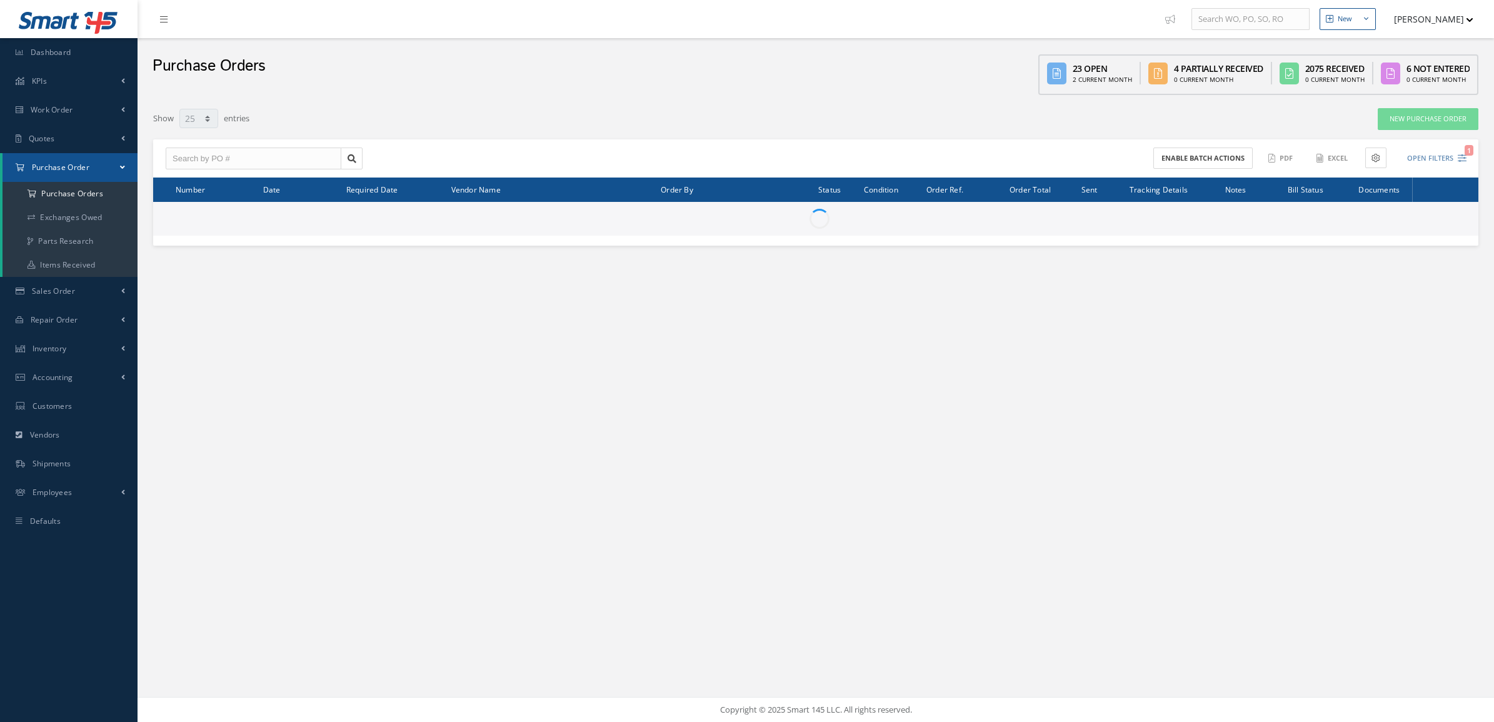
select select "25"
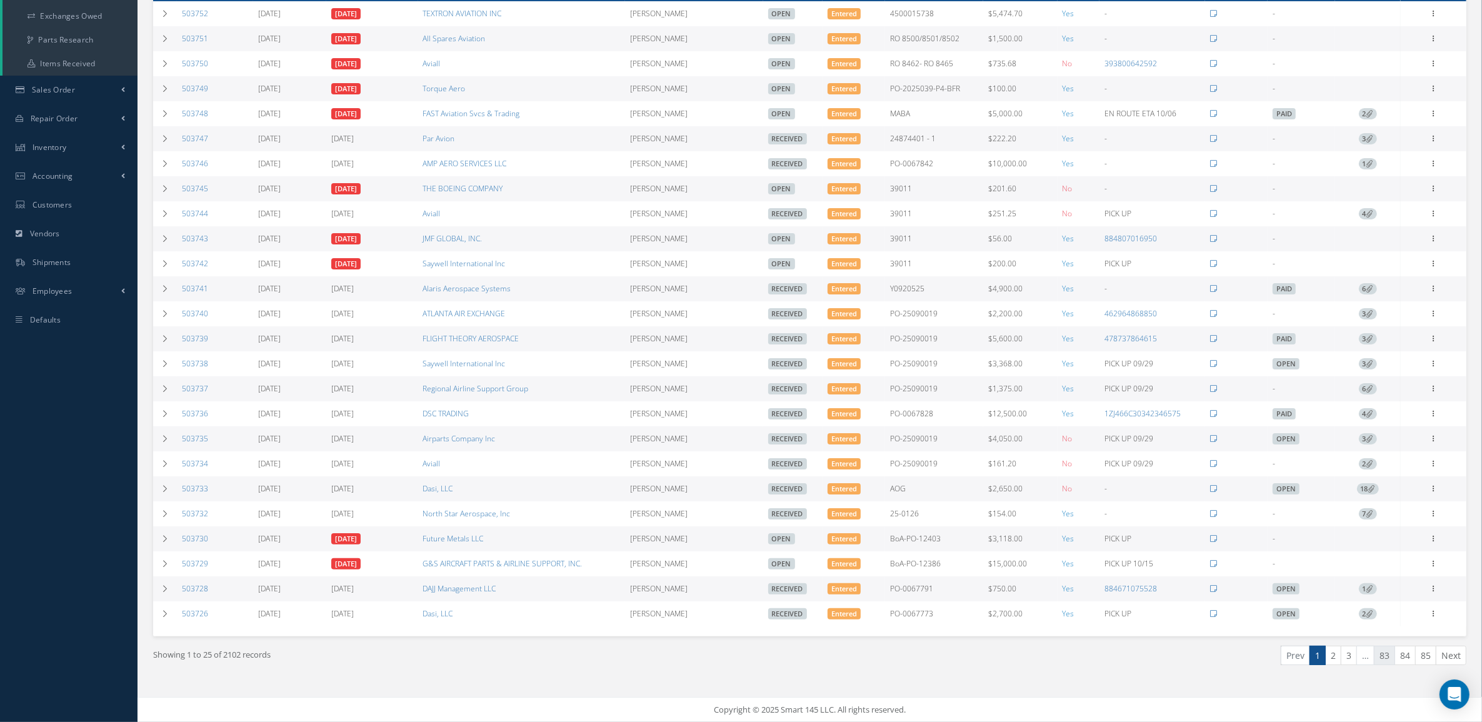
scroll to position [212, 0]
click at [1325, 652] on link "2" at bounding box center [1333, 655] width 16 height 19
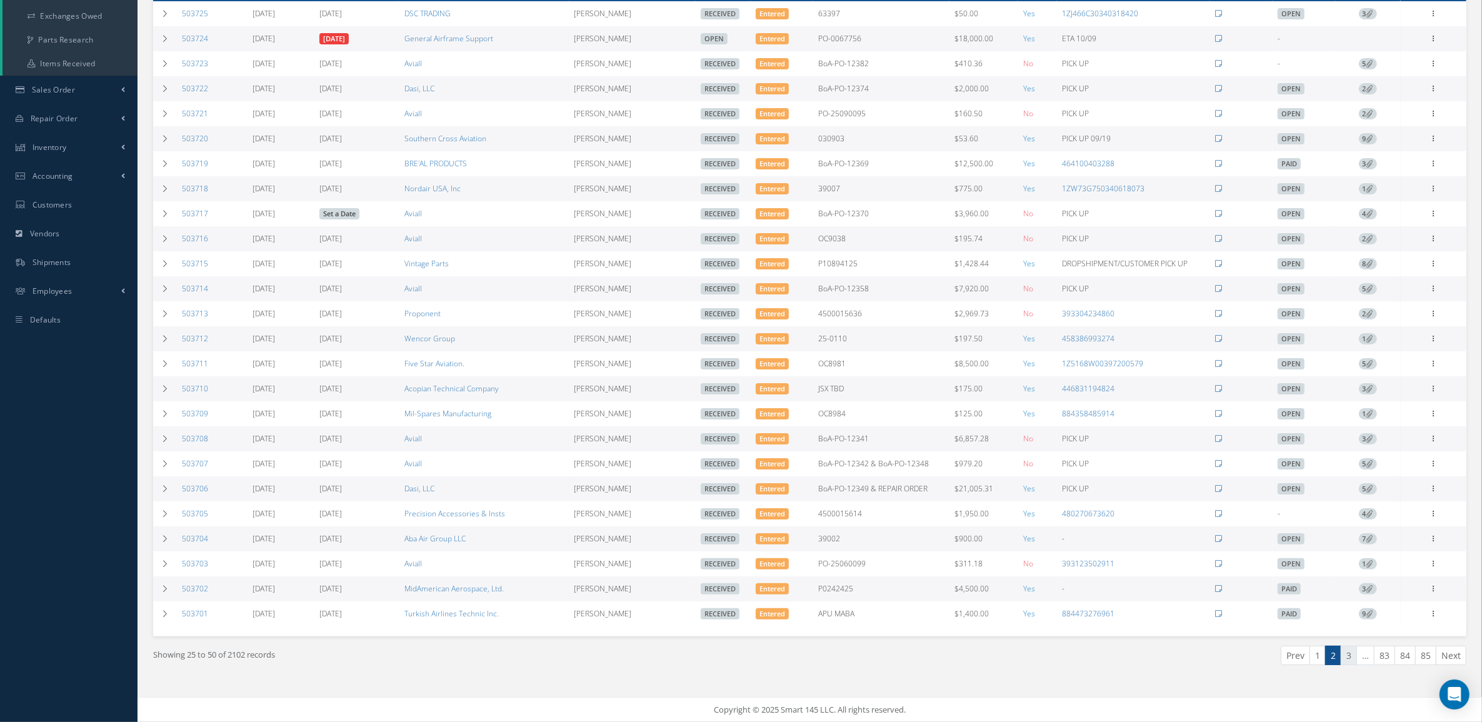
click at [1346, 650] on link "3" at bounding box center [1349, 655] width 16 height 19
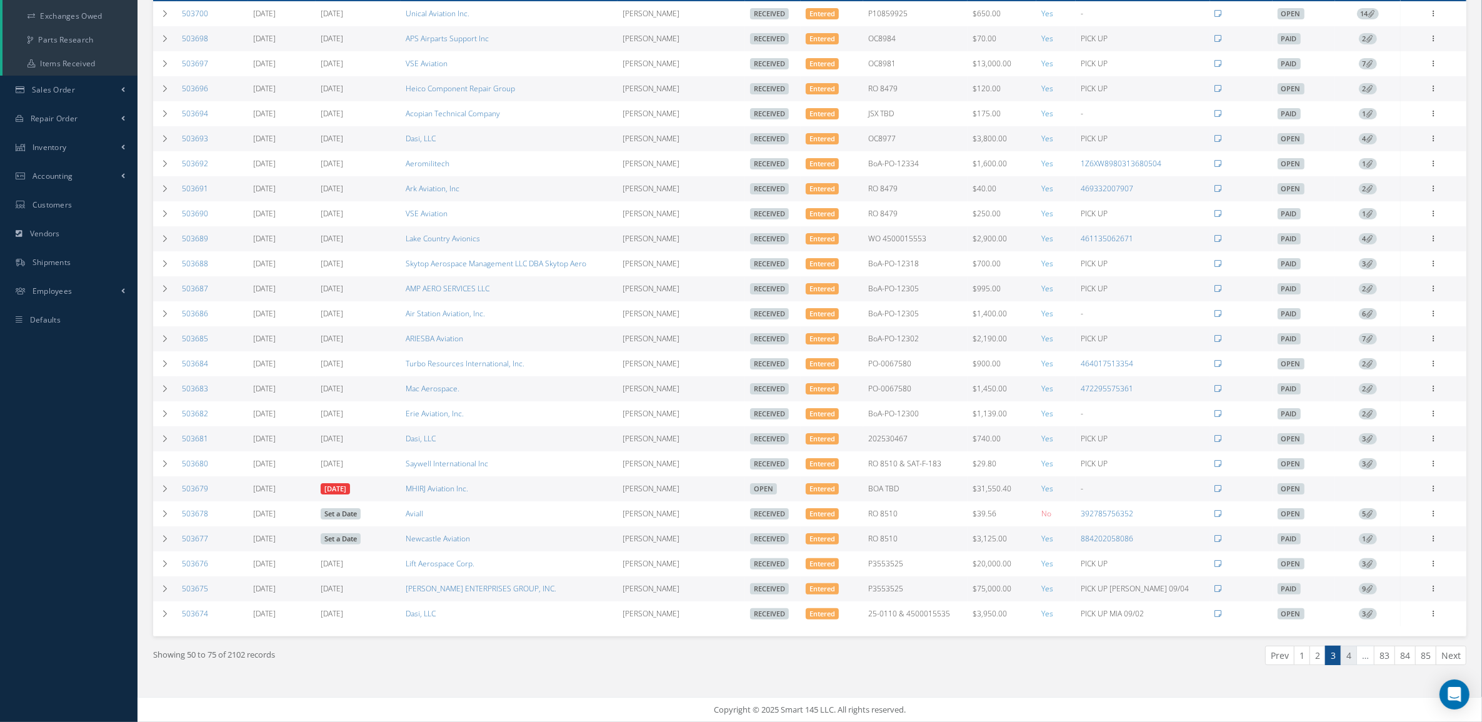
click at [1342, 651] on link "4" at bounding box center [1349, 655] width 16 height 19
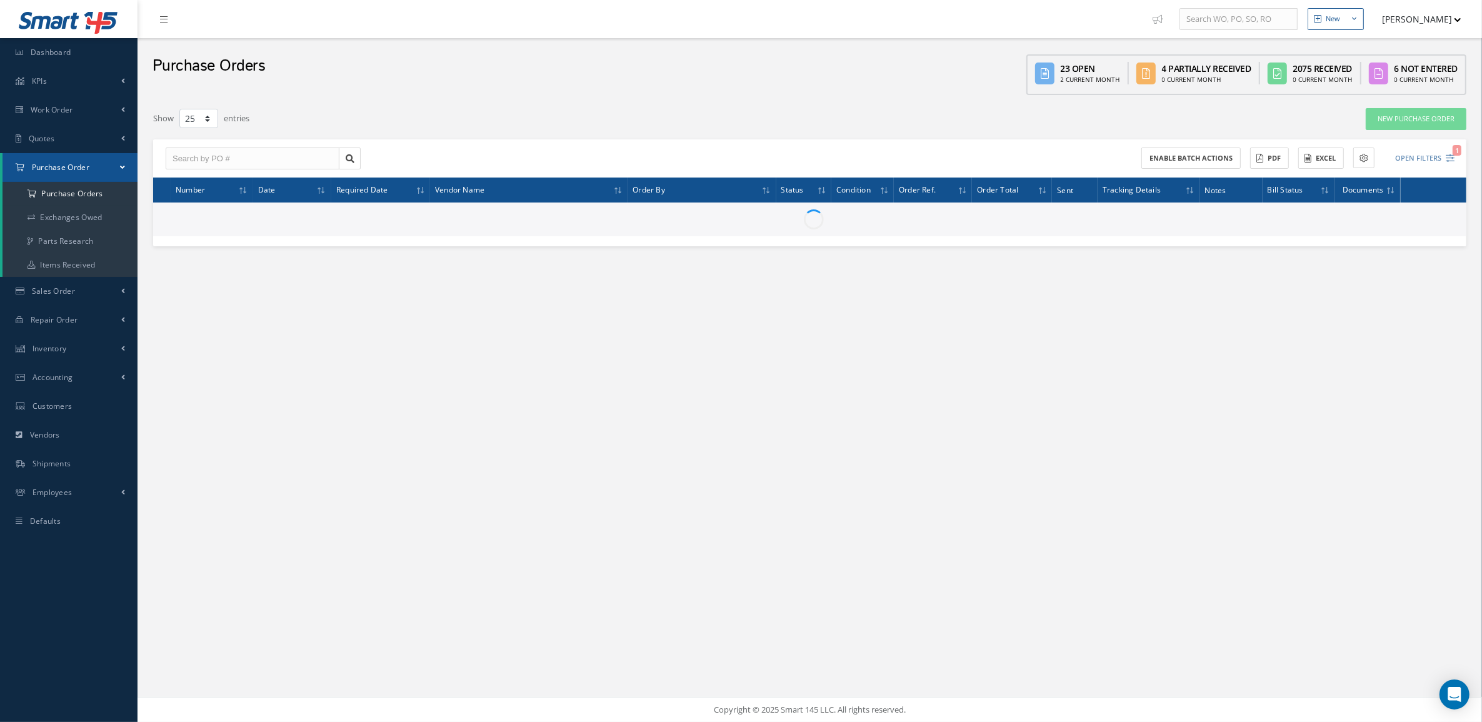
scroll to position [0, 0]
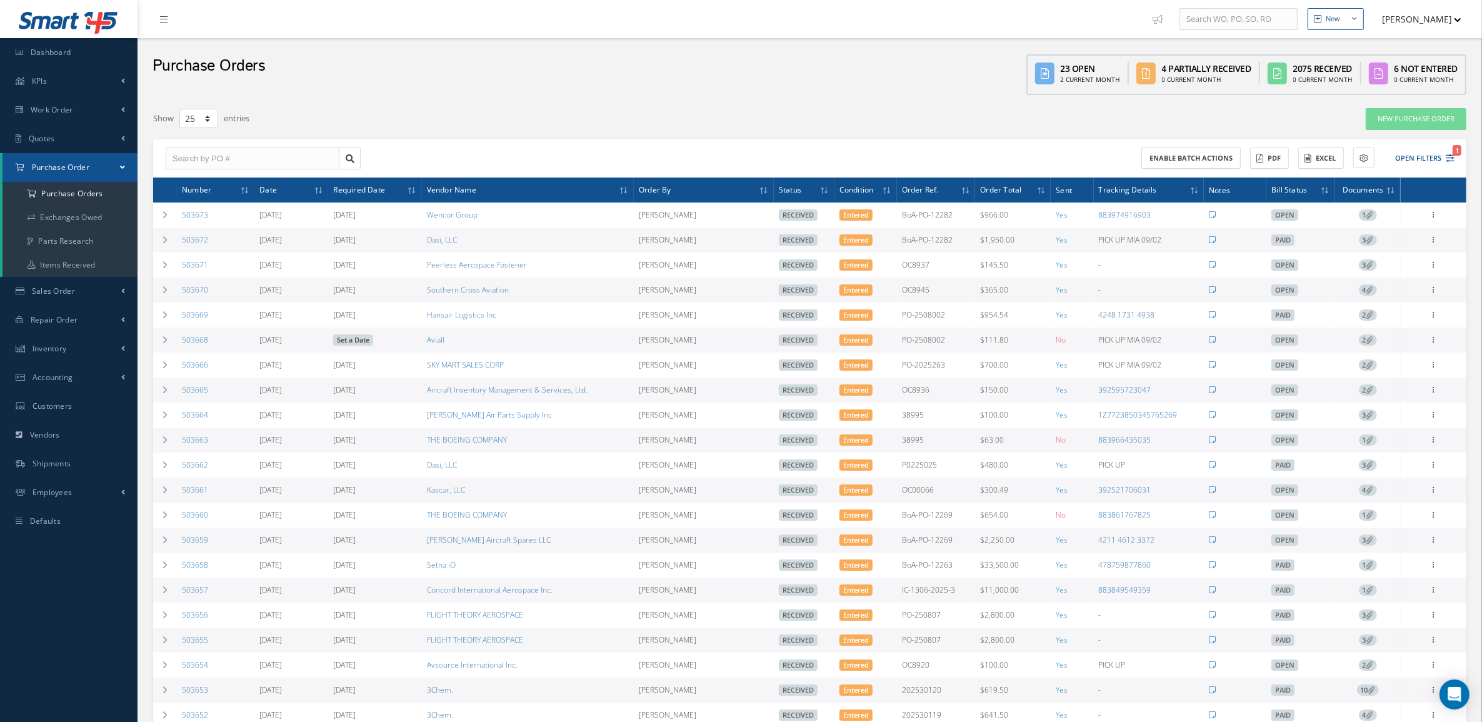
click at [360, 345] on link "Set a Date" at bounding box center [353, 339] width 40 height 11
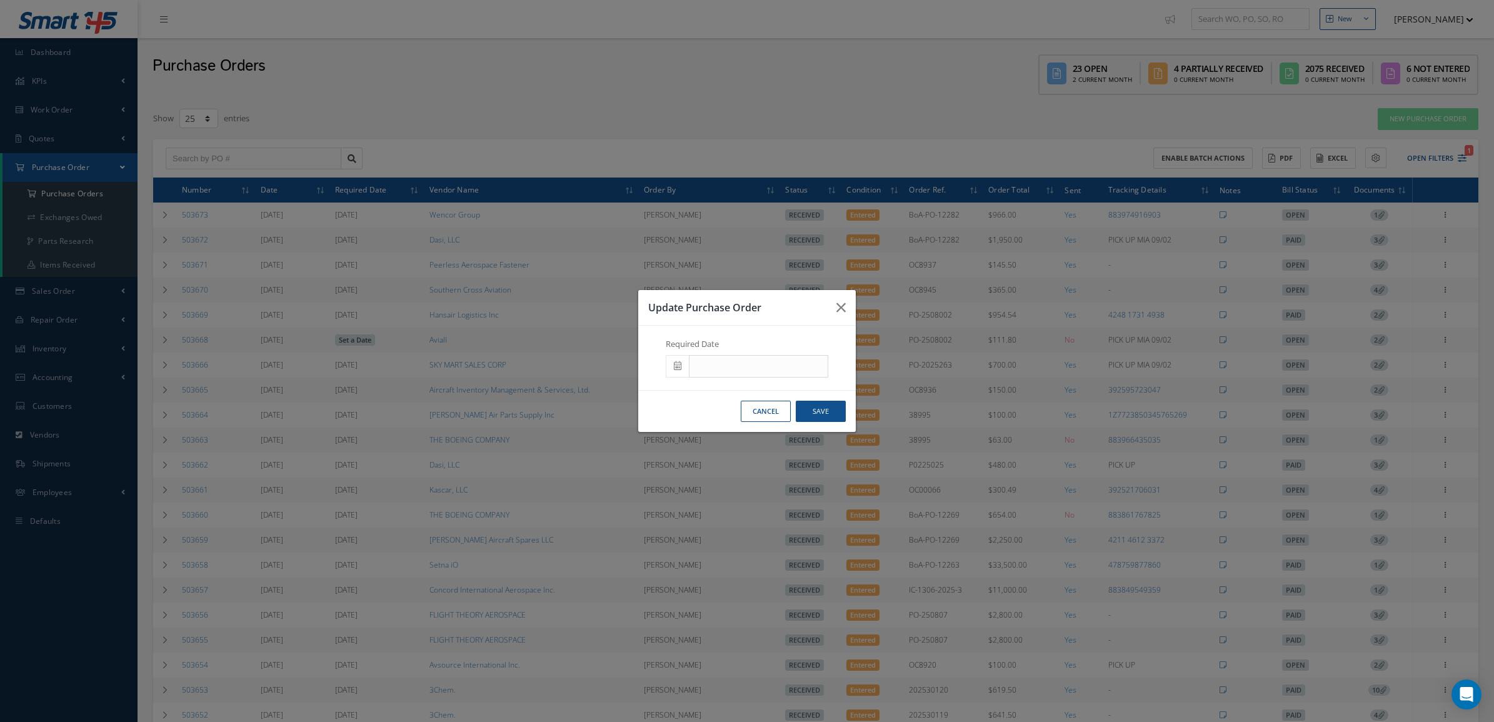
click at [686, 357] on span at bounding box center [677, 366] width 23 height 22
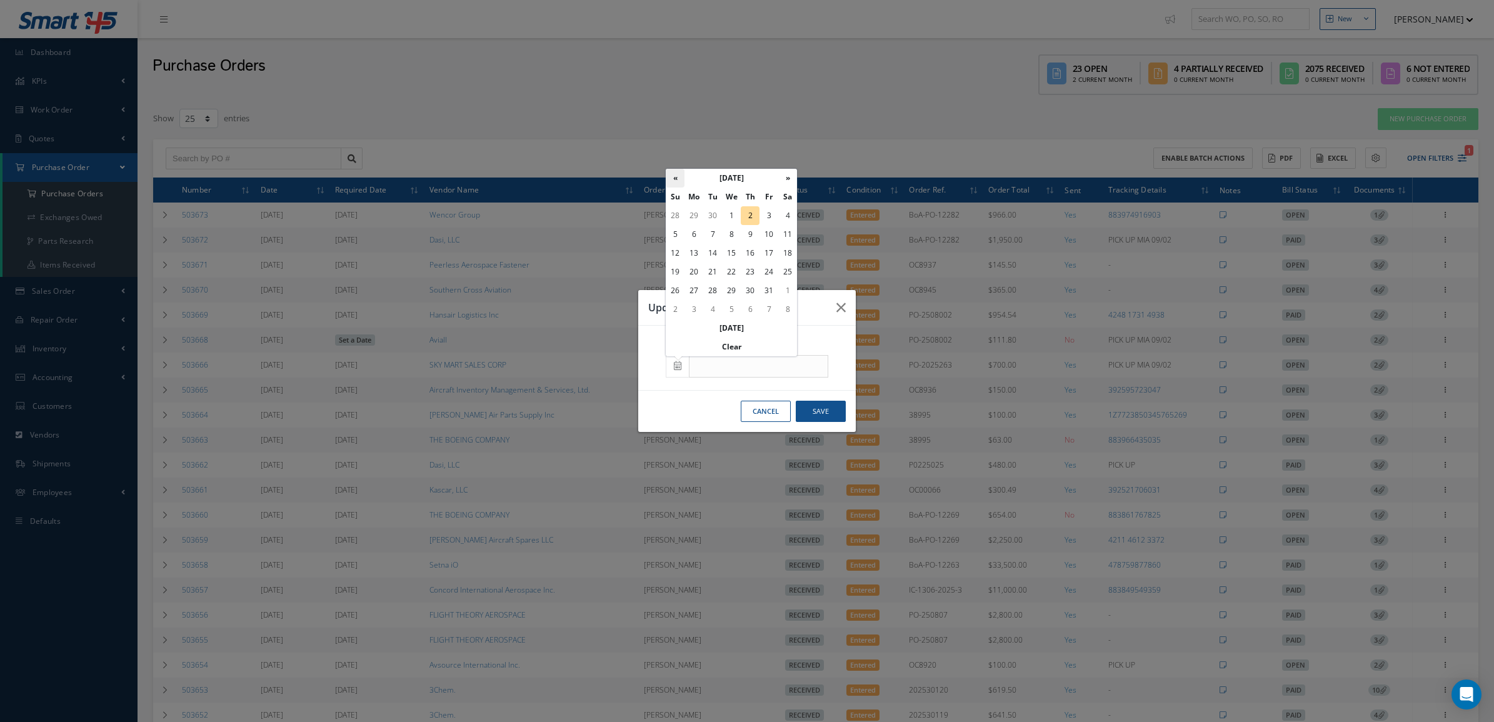
click at [680, 175] on th "«" at bounding box center [675, 178] width 19 height 19
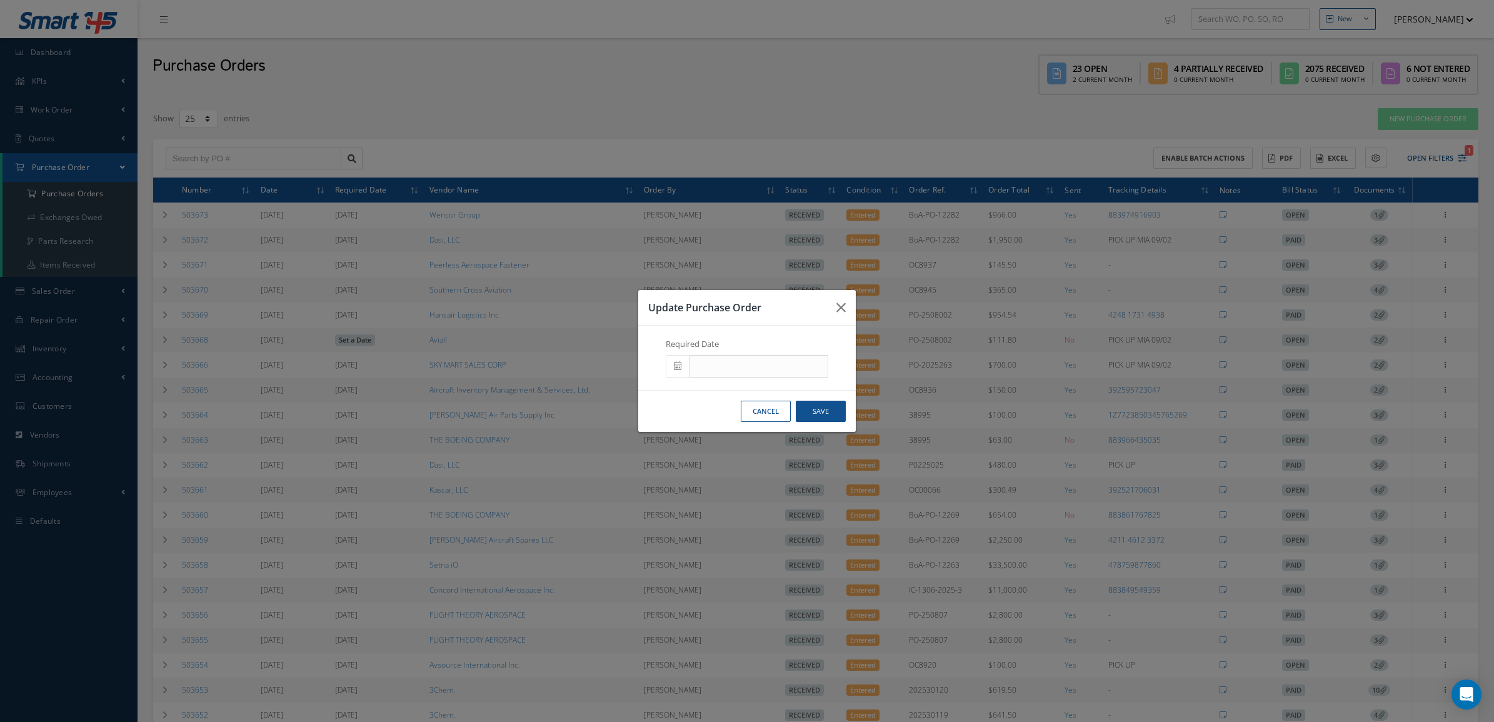
click at [798, 169] on div "Update Purchase Order Required Date Cancel Save" at bounding box center [747, 361] width 1494 height 722
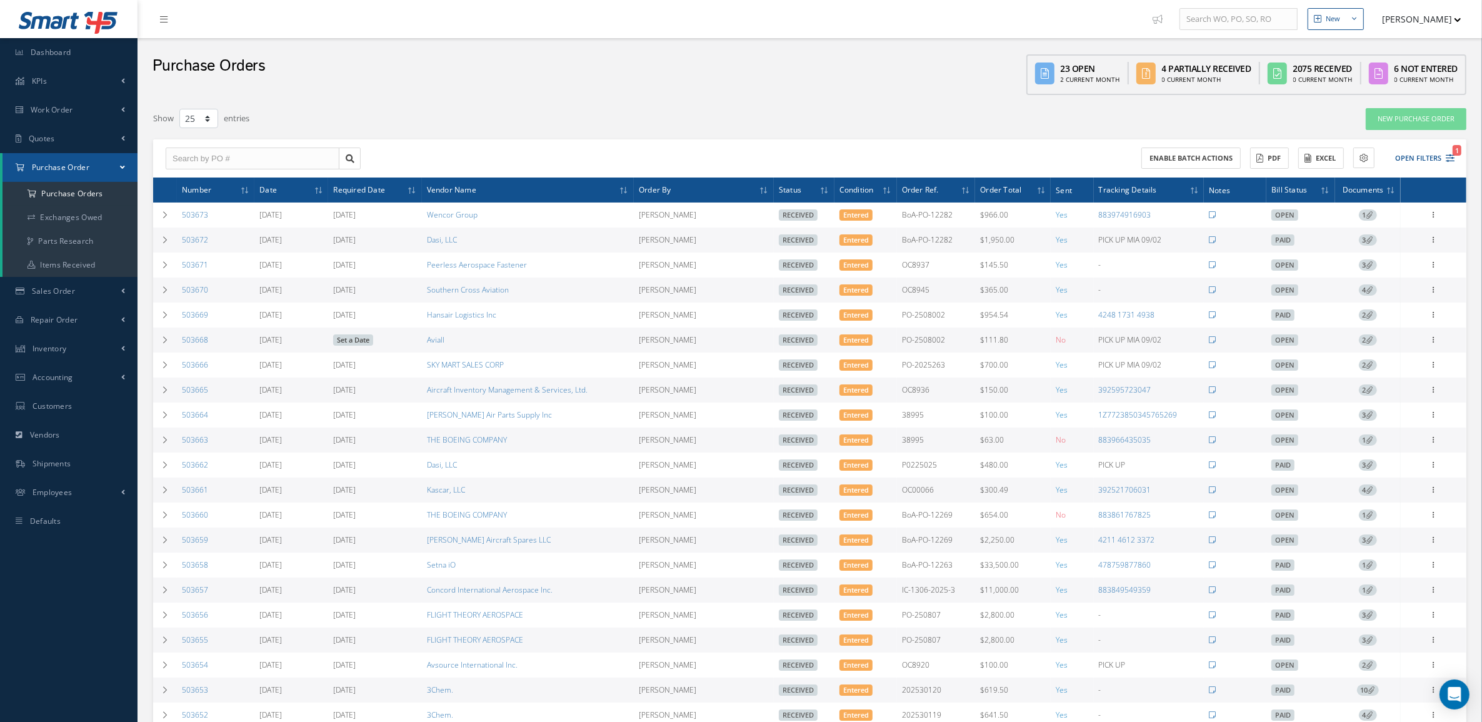
click at [364, 346] on link "Set a Date" at bounding box center [353, 339] width 40 height 11
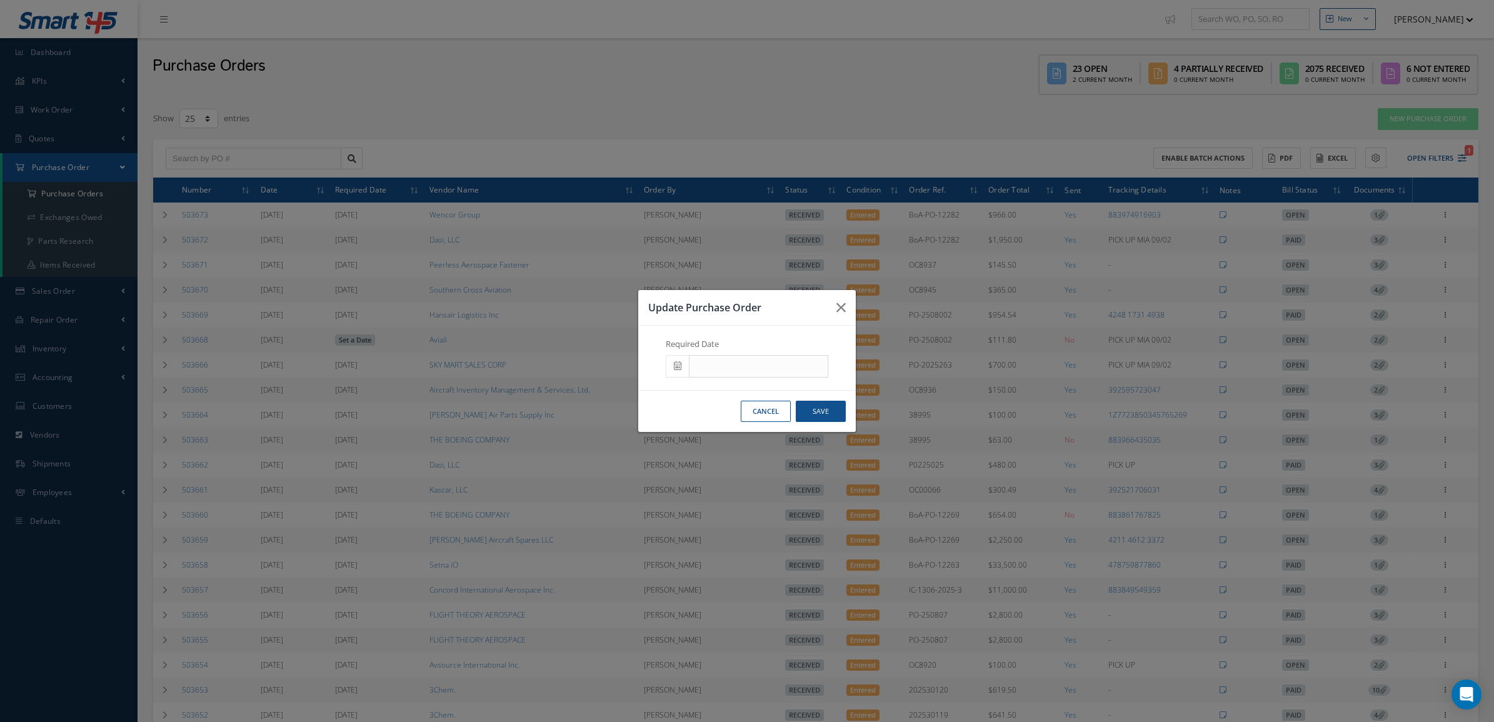
click at [676, 354] on div "Required Date" at bounding box center [747, 357] width 192 height 39
click at [677, 360] on span at bounding box center [677, 366] width 23 height 22
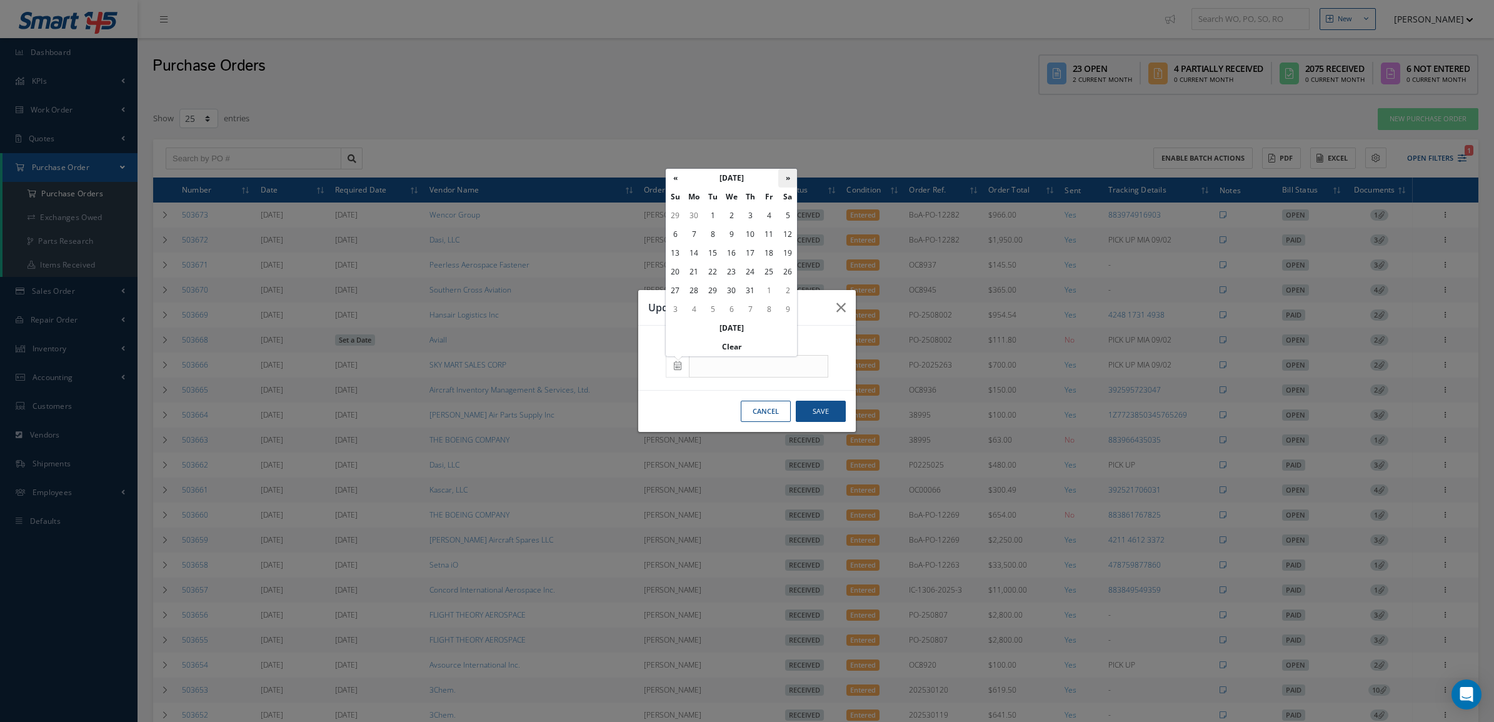
click at [783, 180] on th "»" at bounding box center [787, 178] width 19 height 19
click at [754, 286] on td "28" at bounding box center [750, 290] width 19 height 19
type input "[DATE]"
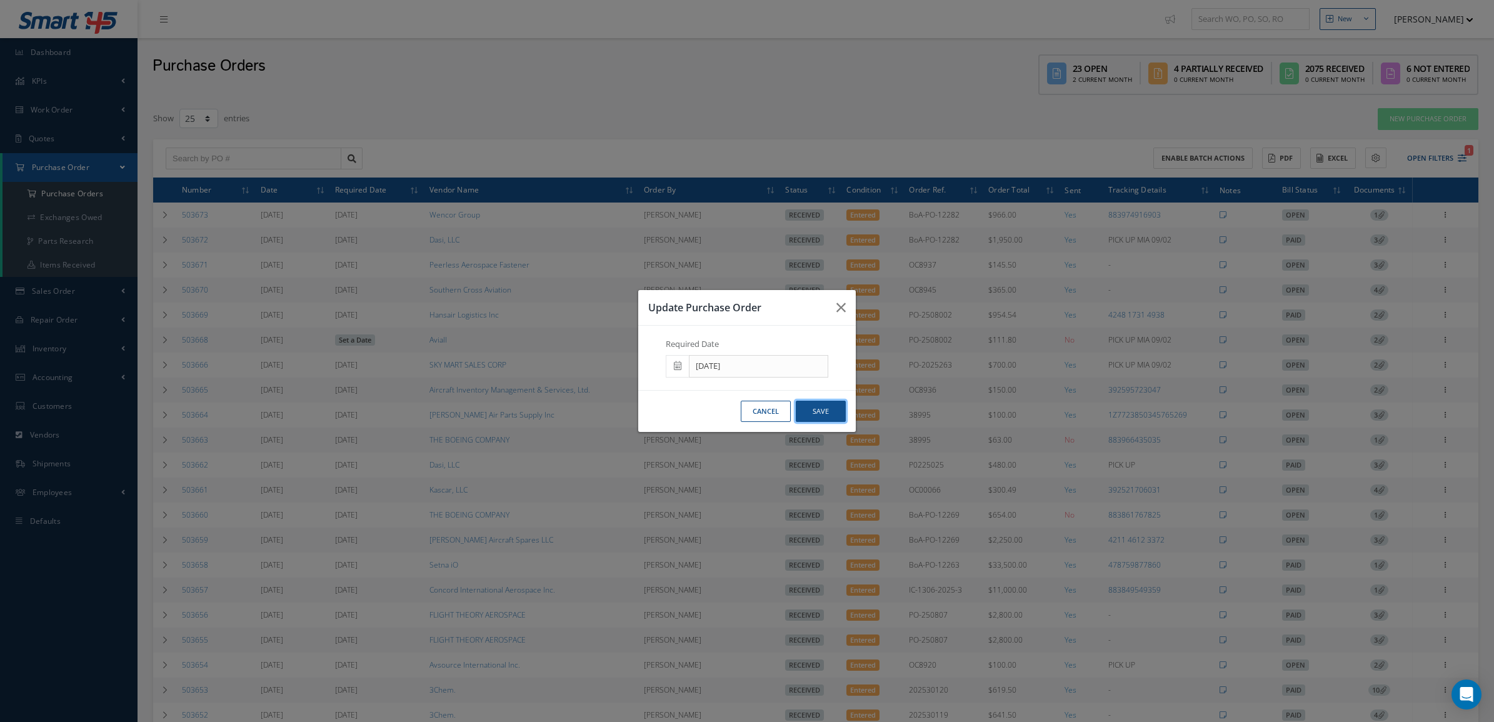
click at [813, 412] on button "Save" at bounding box center [821, 412] width 50 height 22
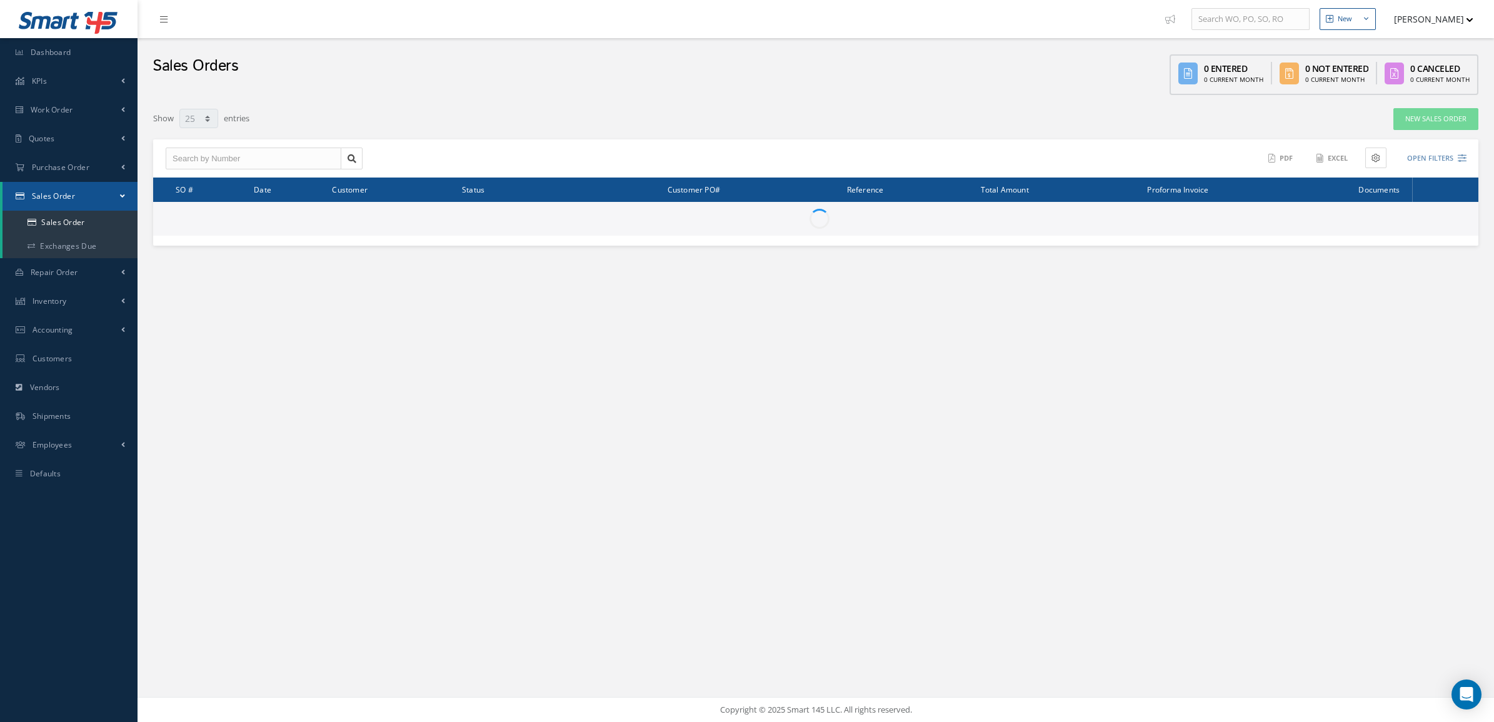
select select "25"
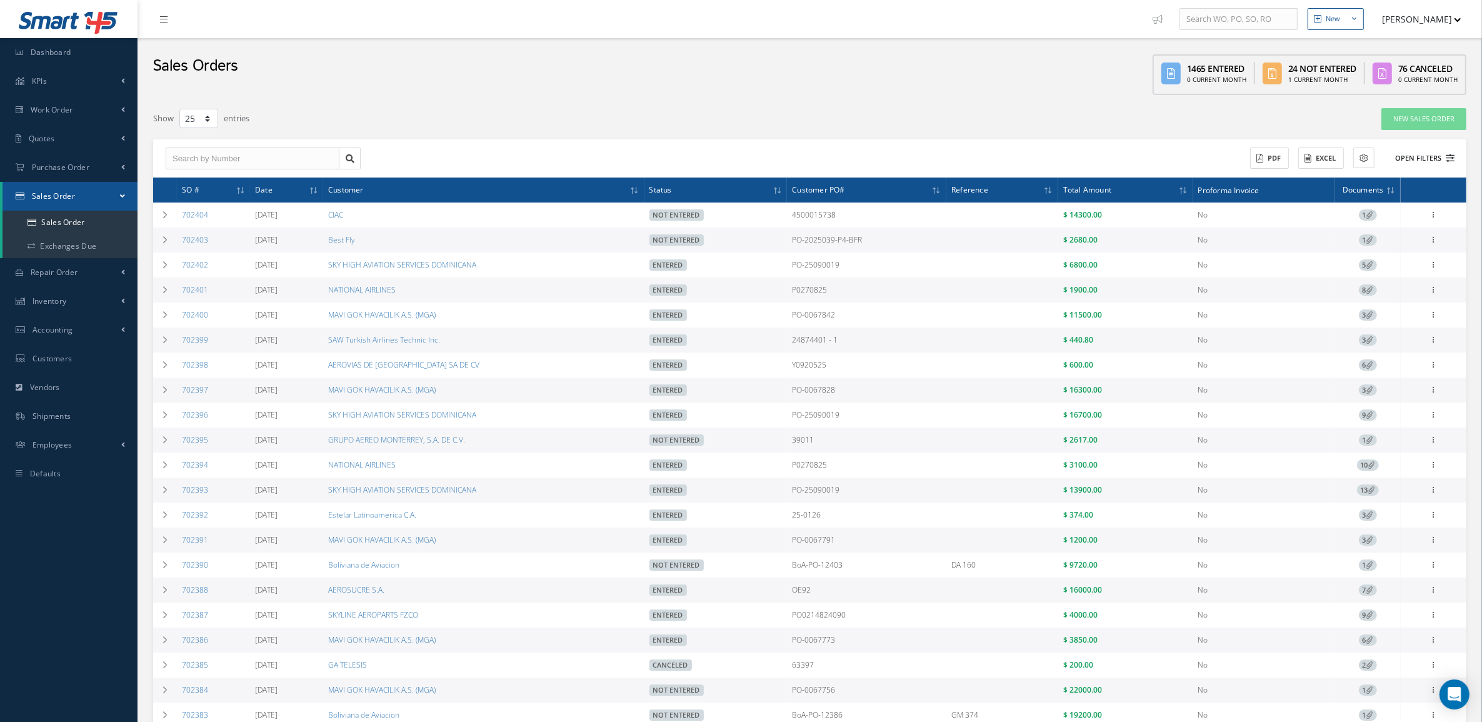
click at [1411, 159] on button "Open Filters" at bounding box center [1419, 158] width 71 height 21
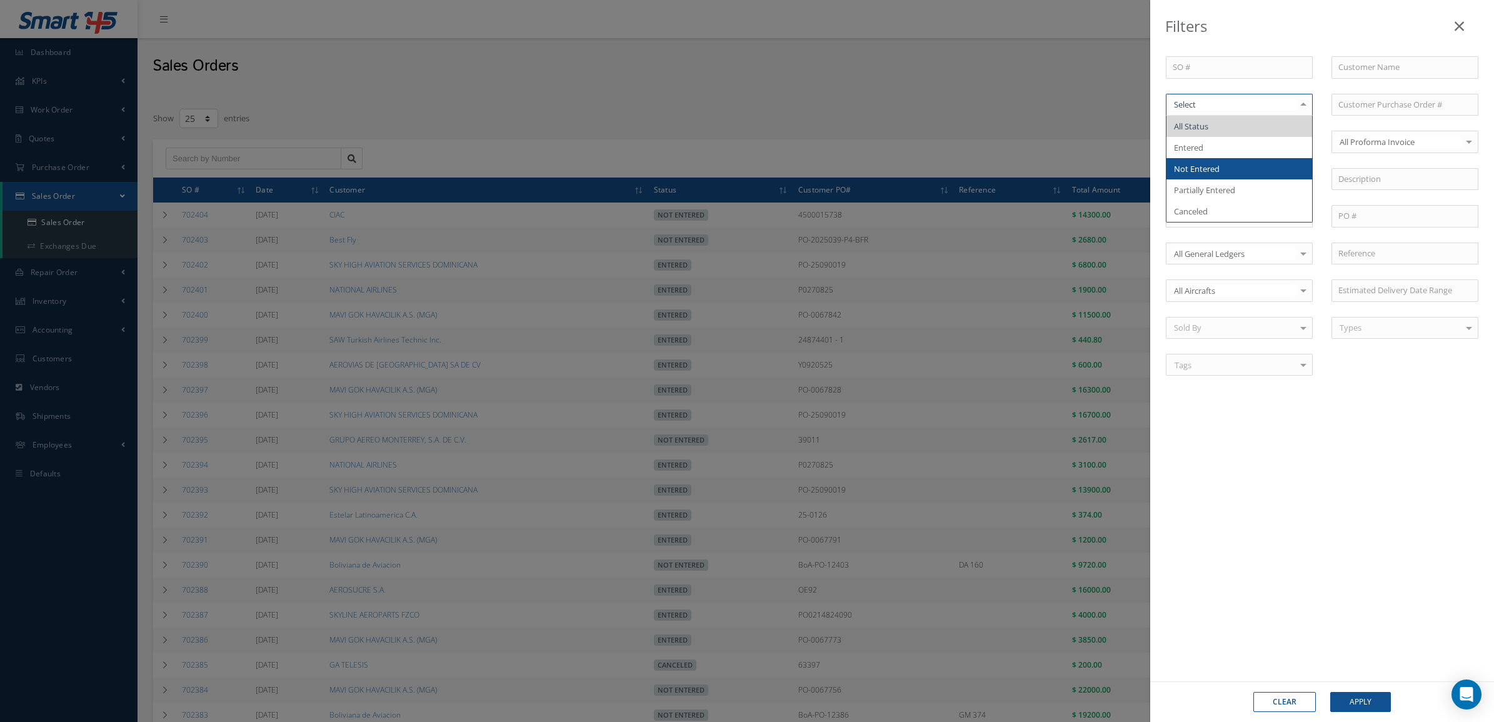
click at [1242, 172] on span "Not Entered" at bounding box center [1239, 168] width 146 height 21
click at [1359, 699] on button "Apply" at bounding box center [1360, 702] width 61 height 20
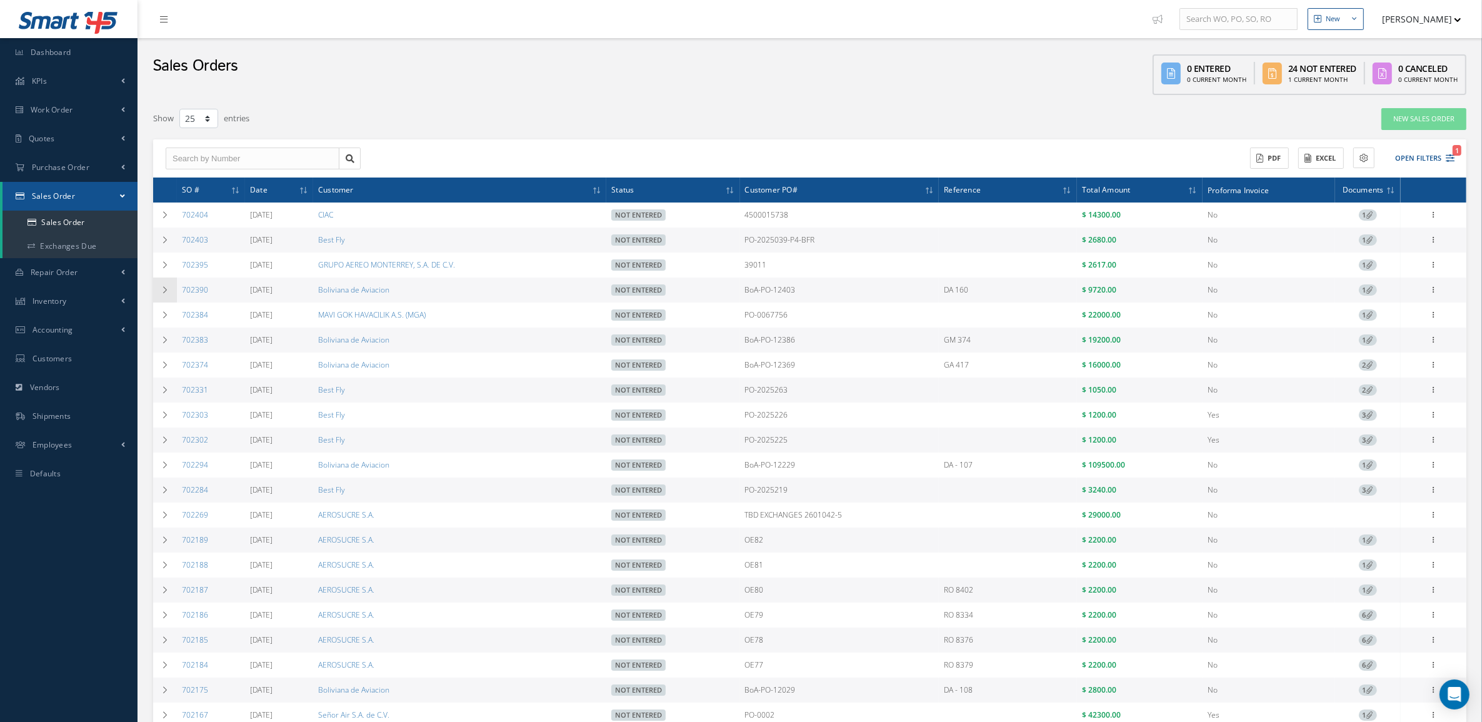
click at [158, 284] on td at bounding box center [165, 289] width 24 height 25
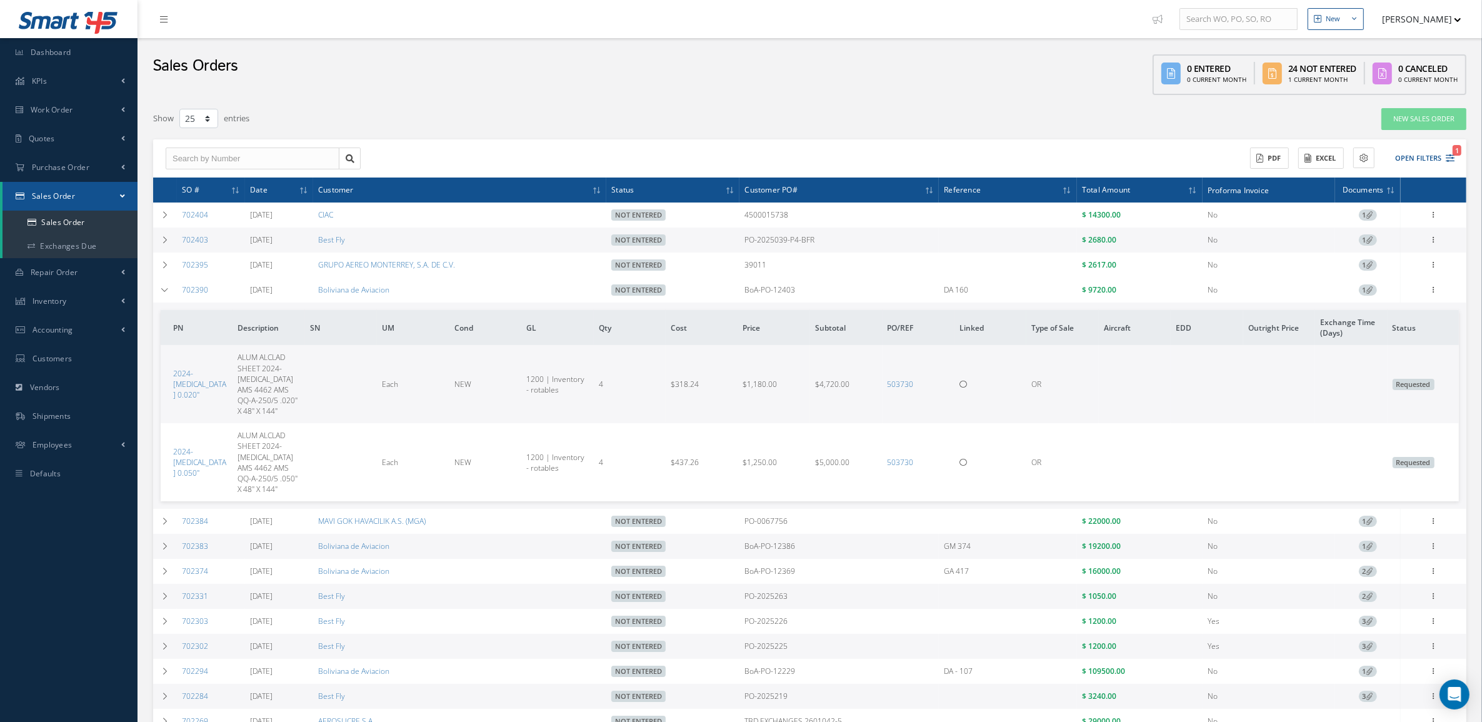
drag, startPoint x: 810, startPoint y: 294, endPoint x: 746, endPoint y: 291, distance: 64.4
click at [0, 0] on tr "702390 09/24/2025 Boliviana de Aviacion Not Entered BoA-PO-12403 DA 160 $ 9720.…" at bounding box center [0, 0] width 0 height 0
copy tr "BoA-PO-12403"
click at [164, 299] on td at bounding box center [165, 289] width 24 height 25
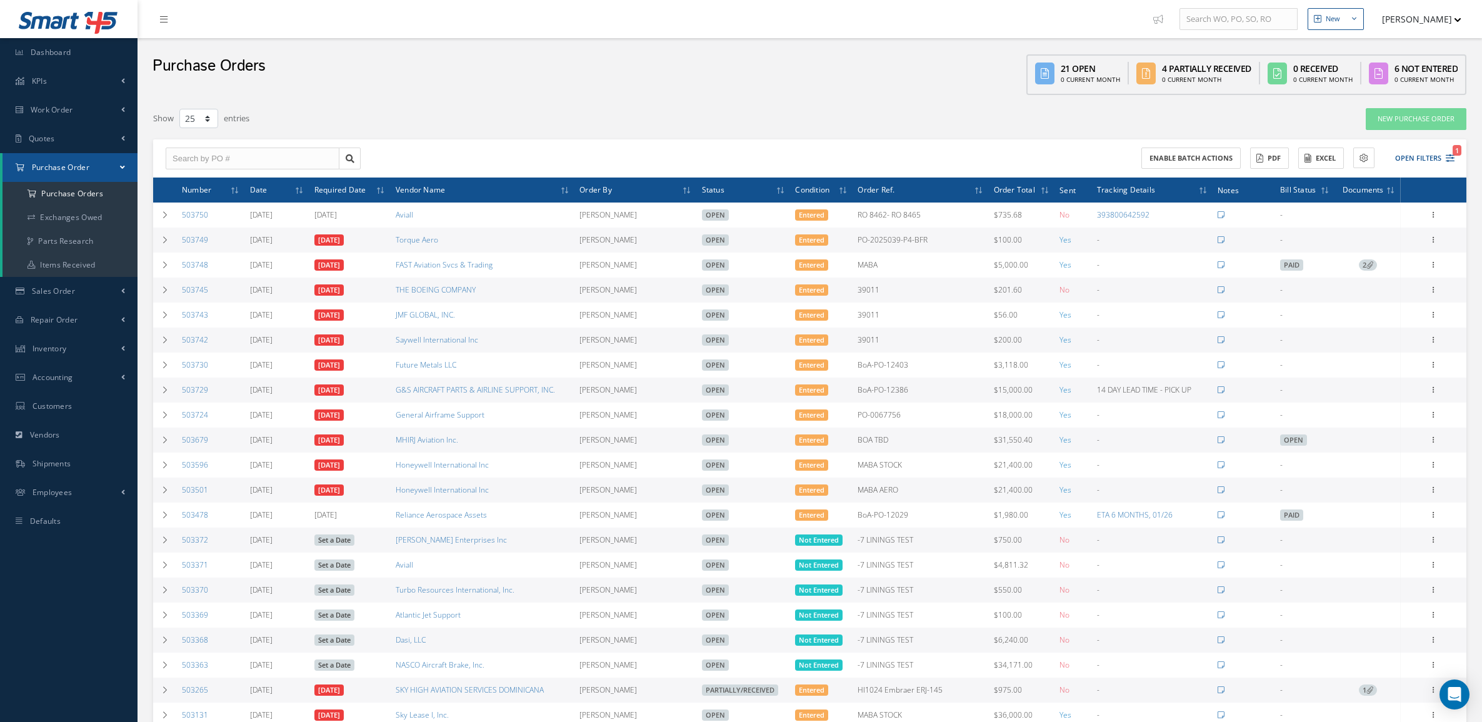
select select "25"
